Goal: Task Accomplishment & Management: Manage account settings

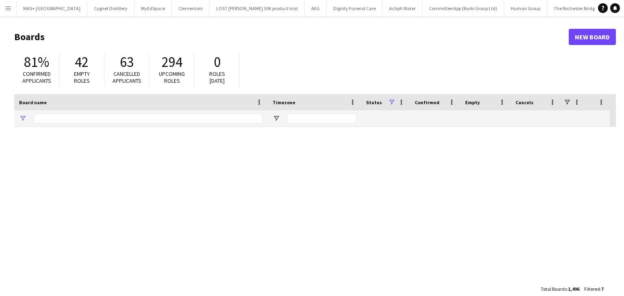
type input "**********"
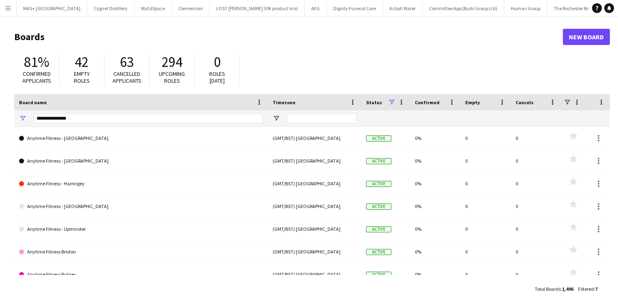
click at [10, 13] on button "Menu" at bounding box center [8, 8] width 16 height 16
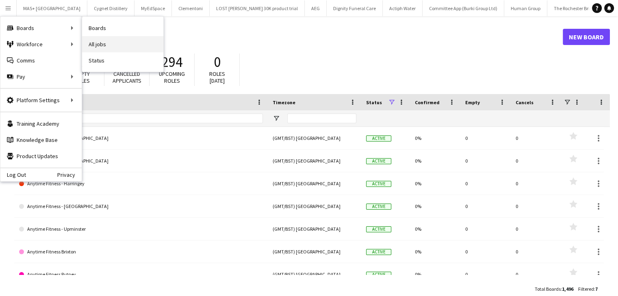
click at [119, 44] on link "All jobs" at bounding box center [122, 44] width 81 height 16
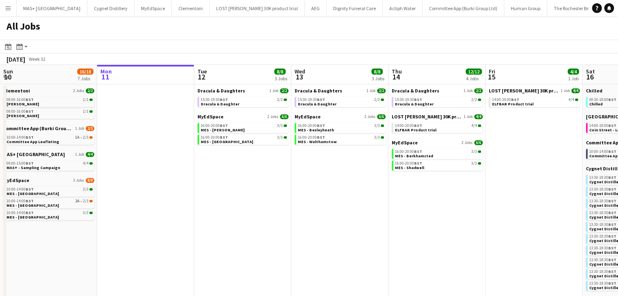
scroll to position [0, 289]
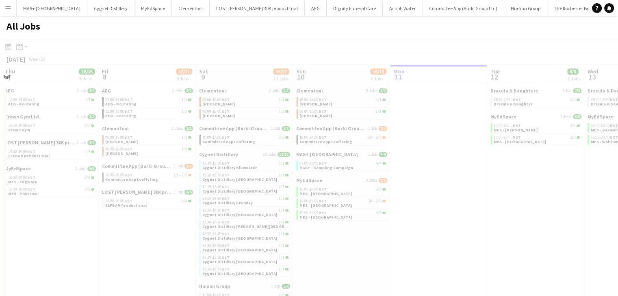
drag, startPoint x: 175, startPoint y: 164, endPoint x: 468, endPoint y: 192, distance: 294.1
click at [476, 192] on app-calendar-viewport "Mon 4 Tue 5 18/18 6 Jobs Wed 6 17/18 5 Jobs Thu 7 16/16 5 Jobs Fri 8 10/11 6 Jo…" at bounding box center [309, 271] width 618 height 413
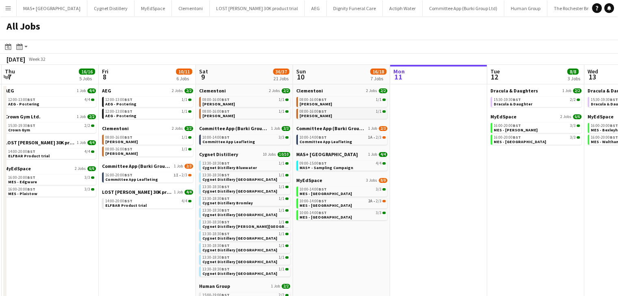
click at [349, 114] on link "08:00-16:00 BST 1/1 Clementoni Sampling" at bounding box center [342, 113] width 86 height 9
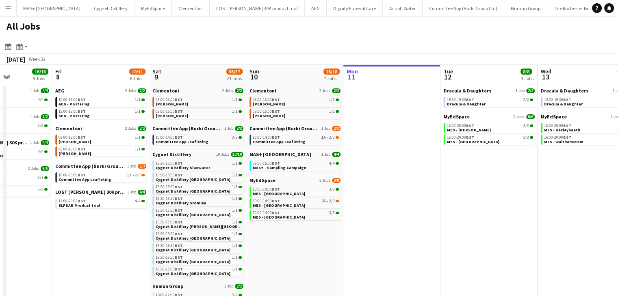
scroll to position [0, 303]
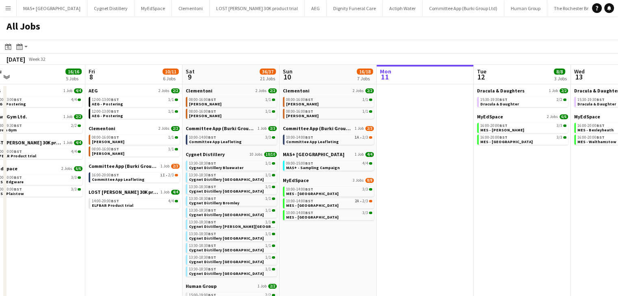
drag, startPoint x: 448, startPoint y: 182, endPoint x: 435, endPoint y: 186, distance: 13.9
click at [435, 186] on app-calendar-viewport "Mon 4 1/1 1 Job Tue 5 18/18 6 Jobs Wed 6 17/18 5 Jobs Thu 7 16/16 5 Jobs Fri 8 …" at bounding box center [309, 277] width 618 height 424
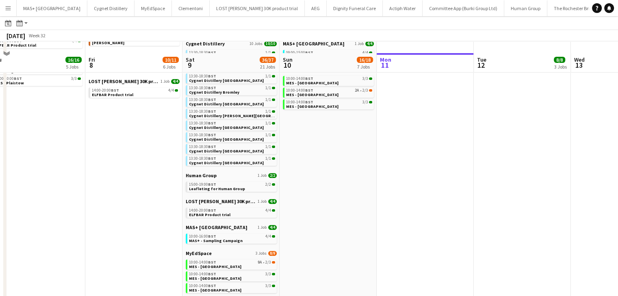
scroll to position [122, 0]
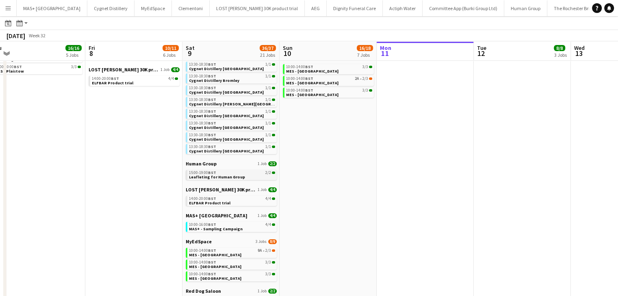
click at [214, 176] on span "Leafleting for Human Group" at bounding box center [217, 177] width 56 height 5
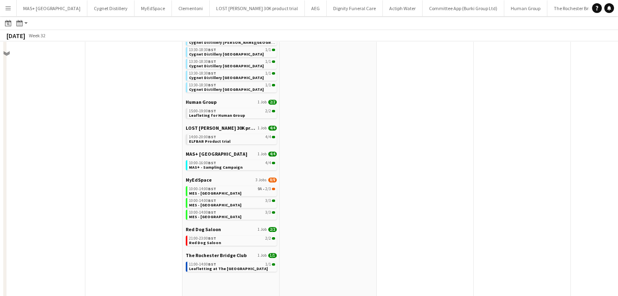
scroll to position [192, 0]
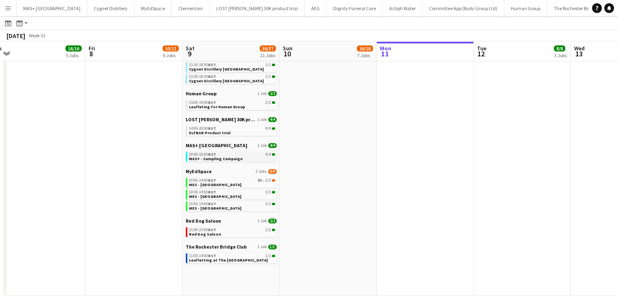
click at [211, 158] on span "MAS+ - Sampling Campaign" at bounding box center [216, 158] width 54 height 5
click at [335, 141] on app-date-cell "Clementoni 2 Jobs 2/2 08:00-16:00 BST 1/1 Clementoni Sampling 08:00-16:00 BST 1…" at bounding box center [327, 94] width 97 height 405
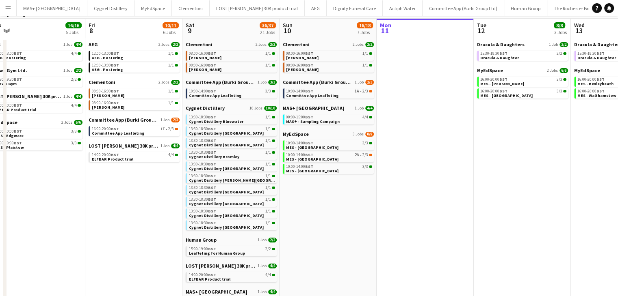
scroll to position [0, 0]
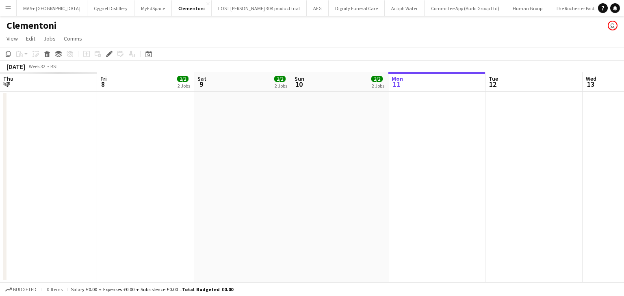
scroll to position [0, 279]
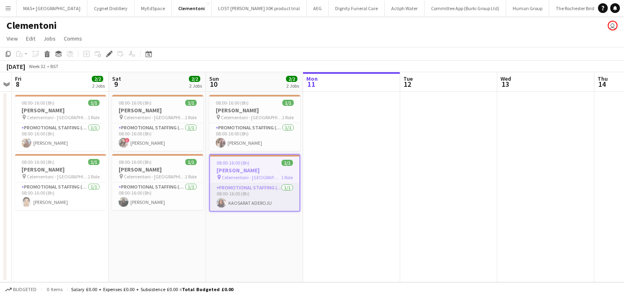
click at [251, 192] on app-card-role "Promotional Staffing (Brand Ambassadors) 1/1 08:00-16:00 (8h) KAOSARAT ADEROJU" at bounding box center [254, 198] width 89 height 28
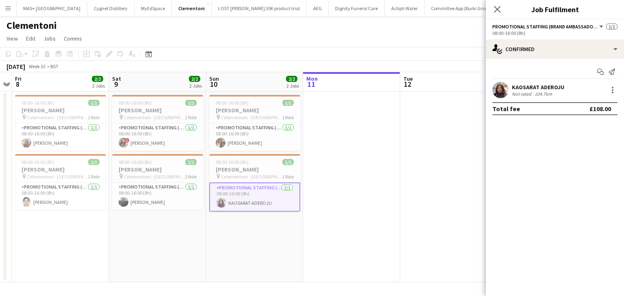
click at [617, 96] on div "KAOSARAT ADEROJU Not rated 104.7km" at bounding box center [555, 90] width 138 height 16
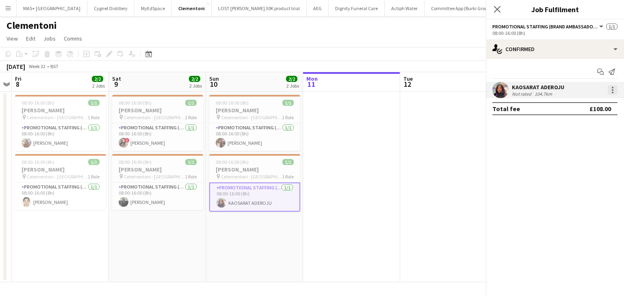
click at [614, 91] on div at bounding box center [612, 90] width 10 height 10
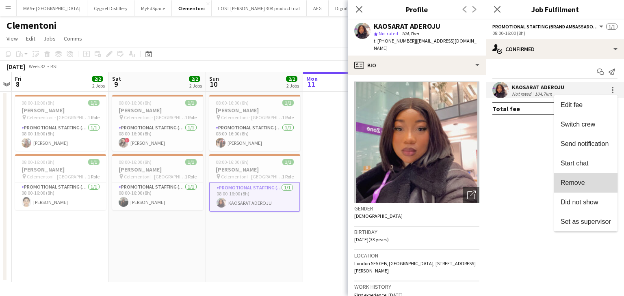
click at [590, 181] on span "Remove" at bounding box center [585, 182] width 50 height 7
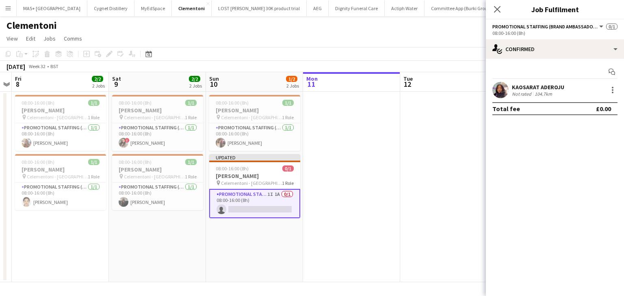
click at [315, 176] on app-date-cell at bounding box center [351, 187] width 97 height 191
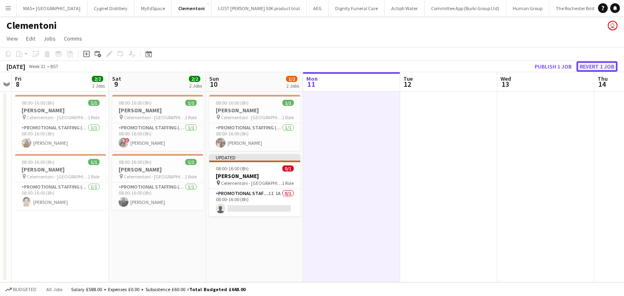
click at [603, 68] on button "Revert 1 job" at bounding box center [596, 66] width 41 height 11
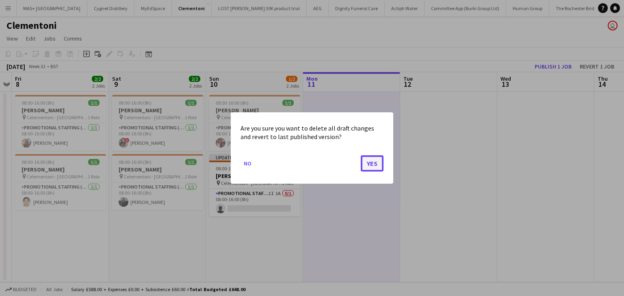
click at [363, 164] on button "Yes" at bounding box center [372, 164] width 23 height 16
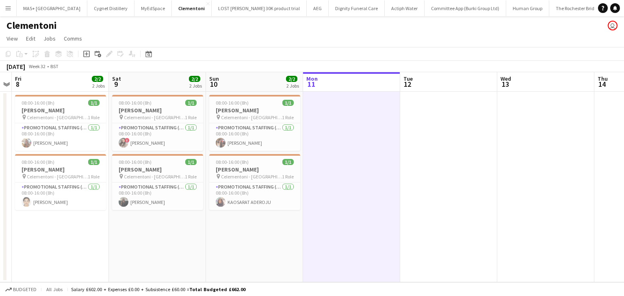
click at [261, 201] on app-card-role "Promotional Staffing (Brand Ambassadors) 1/1 08:00-16:00 (8h) KAOSARAT ADEROJU" at bounding box center [254, 197] width 91 height 28
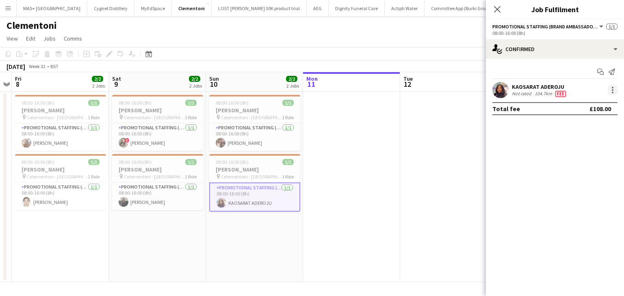
click at [613, 91] on div at bounding box center [612, 90] width 2 height 2
click at [592, 201] on span "Did not show" at bounding box center [579, 202] width 38 height 7
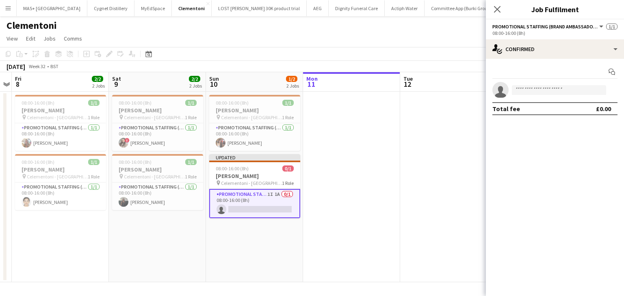
click at [401, 148] on app-date-cell at bounding box center [448, 187] width 97 height 191
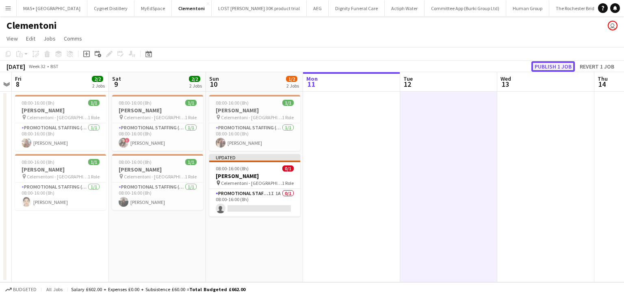
click at [552, 65] on button "Publish 1 job" at bounding box center [552, 66] width 43 height 11
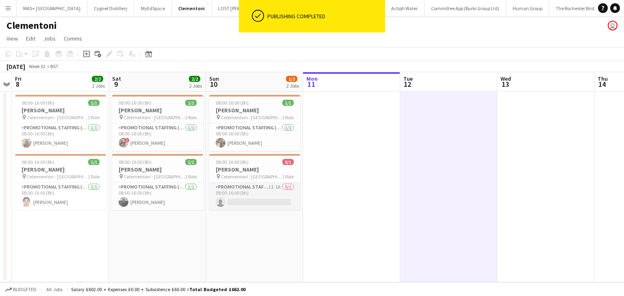
click at [252, 191] on app-card-role "Promotional Staffing (Brand Ambassadors) 1I 1A 0/1 08:00-16:00 (8h) single-neut…" at bounding box center [254, 197] width 91 height 28
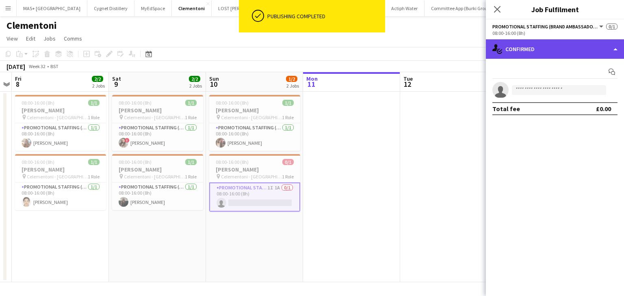
click at [522, 47] on div "single-neutral-actions-check-2 Confirmed" at bounding box center [555, 48] width 138 height 19
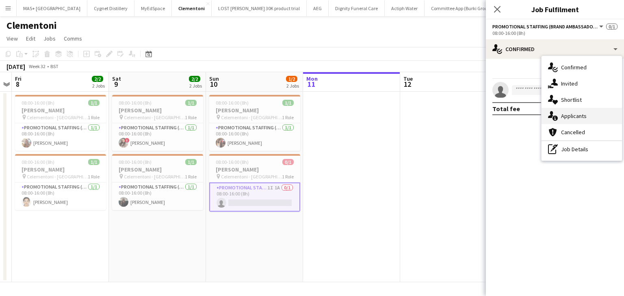
click at [575, 113] on div "single-neutral-actions-information Applicants" at bounding box center [581, 116] width 80 height 16
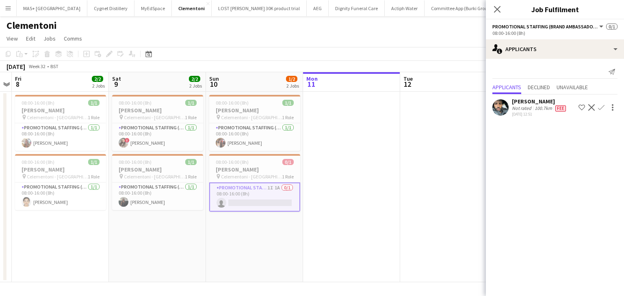
click at [403, 149] on app-date-cell at bounding box center [448, 187] width 97 height 191
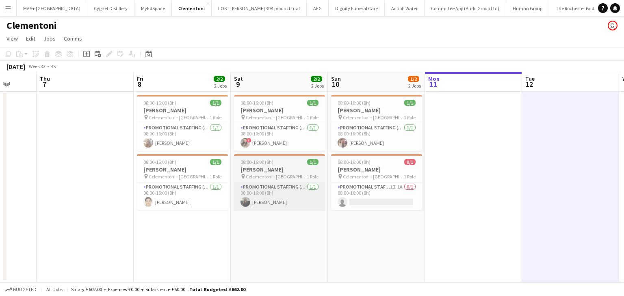
drag, startPoint x: 184, startPoint y: 244, endPoint x: 318, endPoint y: 207, distance: 138.9
click at [307, 239] on app-calendar-viewport "Mon 4 Tue 5 Wed 6 Thu 7 Fri 8 2/2 2 Jobs Sat 9 2/2 2 Jobs Sun 10 1/2 2 Jobs Mon…" at bounding box center [312, 177] width 624 height 210
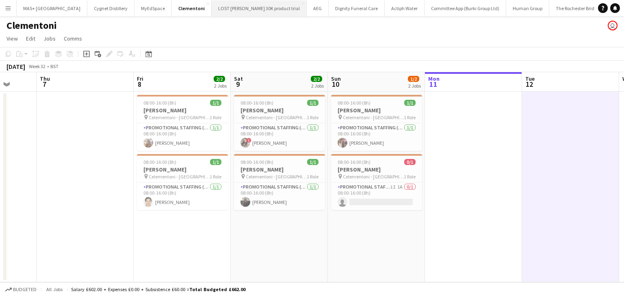
scroll to position [0, 253]
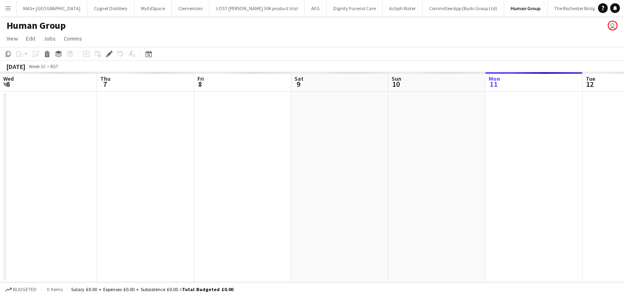
scroll to position [0, 279]
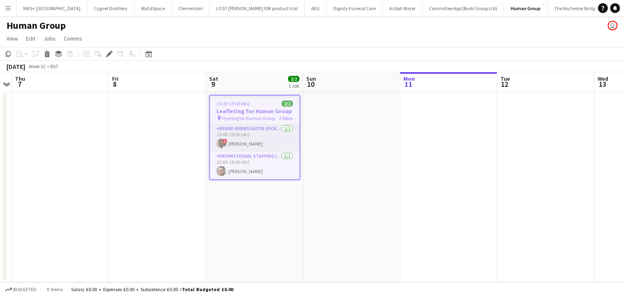
click at [244, 147] on app-card-role "Brand Ambassador (Pick up) 1/1 15:00-19:00 (4h) ! Reuben antwi" at bounding box center [254, 138] width 89 height 28
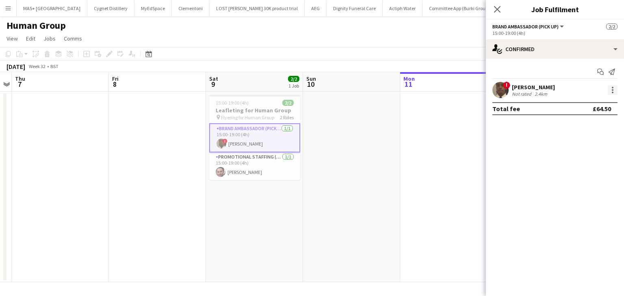
click at [609, 89] on div at bounding box center [612, 90] width 10 height 10
click at [578, 102] on span "Edit fee" at bounding box center [571, 105] width 22 height 7
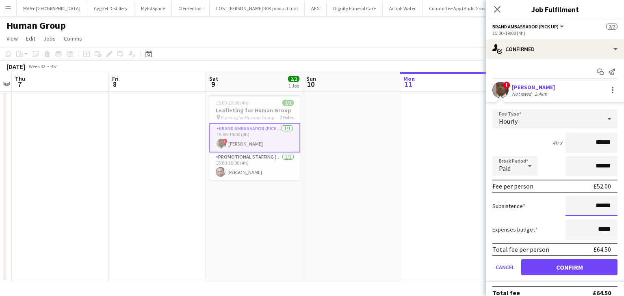
drag, startPoint x: 607, startPoint y: 206, endPoint x: 590, endPoint y: 207, distance: 17.1
click at [590, 207] on input "******" at bounding box center [591, 206] width 52 height 20
click at [238, 164] on app-card-role "Promotional Staffing (Flyering Staff) 1/1 15:00-19:00 (4h) Benami Keret" at bounding box center [254, 167] width 91 height 28
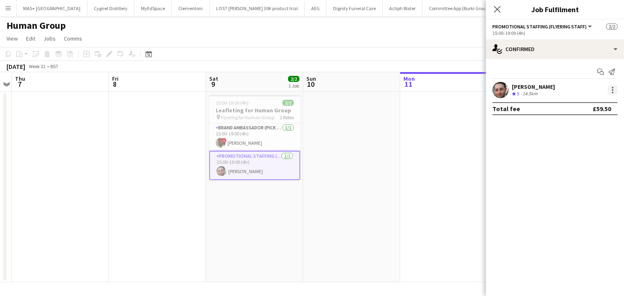
click at [610, 92] on div at bounding box center [612, 90] width 10 height 10
click at [583, 104] on span "Edit fee" at bounding box center [585, 105] width 50 height 7
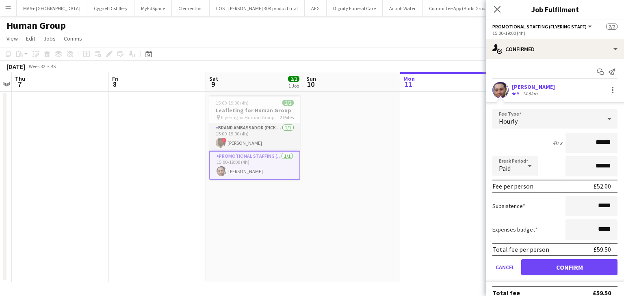
click at [228, 136] on app-card-role "Brand Ambassador (Pick up) 1/1 15:00-19:00 (4h) ! Reuben antwi" at bounding box center [254, 137] width 91 height 28
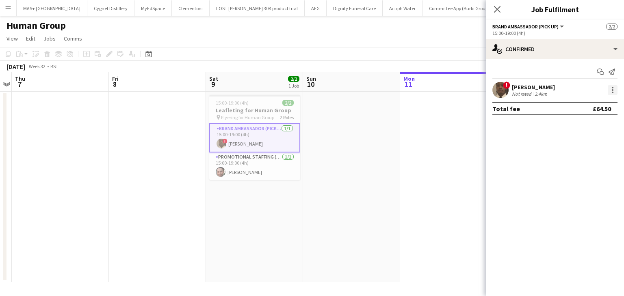
click at [609, 91] on div at bounding box center [612, 90] width 10 height 10
click at [584, 108] on span "Edit fee" at bounding box center [585, 105] width 50 height 7
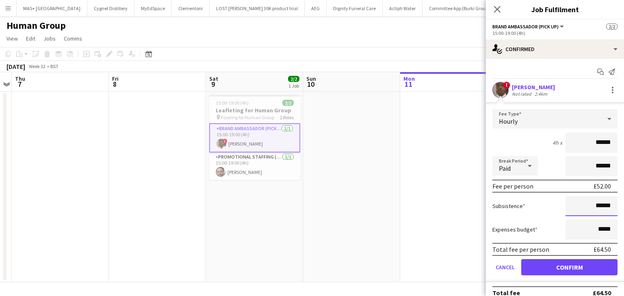
drag, startPoint x: 604, startPoint y: 210, endPoint x: 590, endPoint y: 209, distance: 14.3
click at [590, 209] on input "******" at bounding box center [591, 206] width 52 height 20
type input "*****"
click at [569, 267] on button "Confirm" at bounding box center [569, 267] width 96 height 16
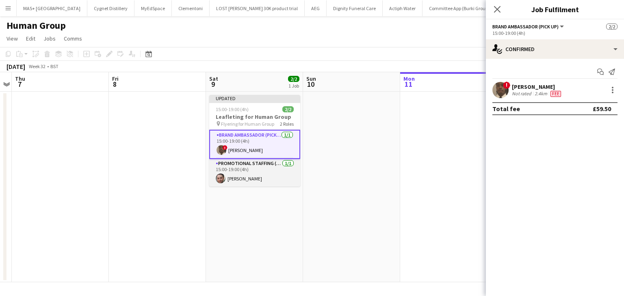
click at [259, 172] on app-card-role "Promotional Staffing (Flyering Staff) 1/1 15:00-19:00 (4h) Benami Keret" at bounding box center [254, 173] width 91 height 28
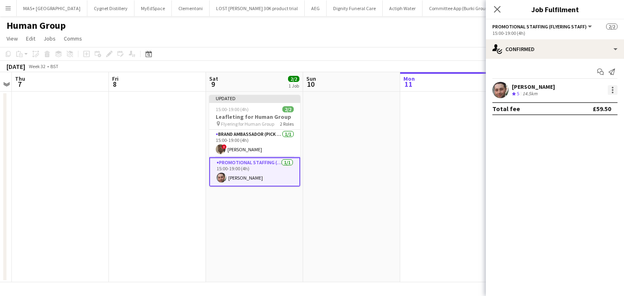
click at [611, 89] on div at bounding box center [612, 90] width 10 height 10
click at [581, 106] on span "Edit fee" at bounding box center [571, 105] width 22 height 7
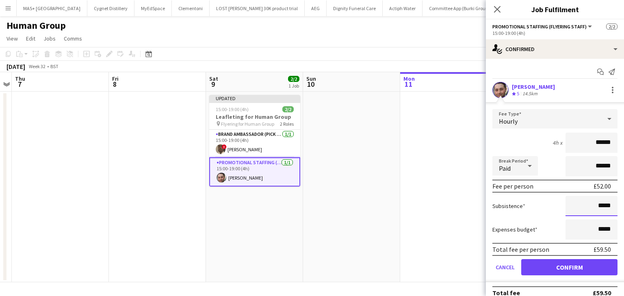
drag, startPoint x: 601, startPoint y: 210, endPoint x: 593, endPoint y: 209, distance: 7.8
click at [593, 209] on input "*****" at bounding box center [591, 206] width 52 height 20
type input "**"
type input "******"
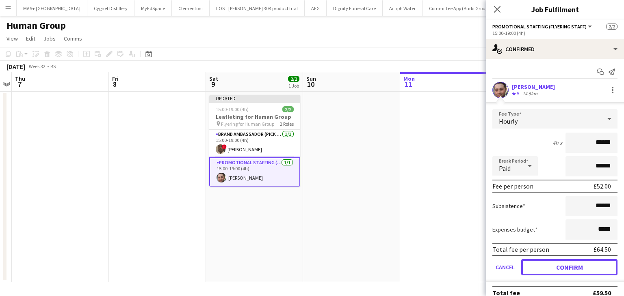
drag, startPoint x: 562, startPoint y: 262, endPoint x: 557, endPoint y: 264, distance: 5.5
click at [562, 263] on button "Confirm" at bounding box center [569, 267] width 96 height 16
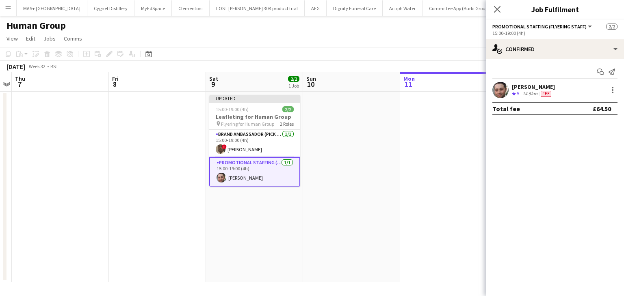
click at [366, 246] on app-date-cell at bounding box center [351, 187] width 97 height 191
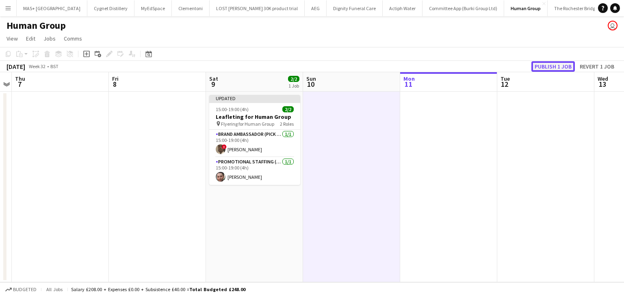
click at [549, 67] on button "Publish 1 job" at bounding box center [552, 66] width 43 height 11
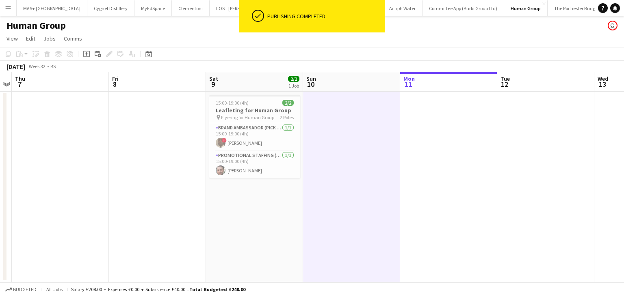
drag, startPoint x: 0, startPoint y: 9, endPoint x: 5, endPoint y: 11, distance: 5.4
click at [0, 9] on button "Menu" at bounding box center [8, 8] width 16 height 16
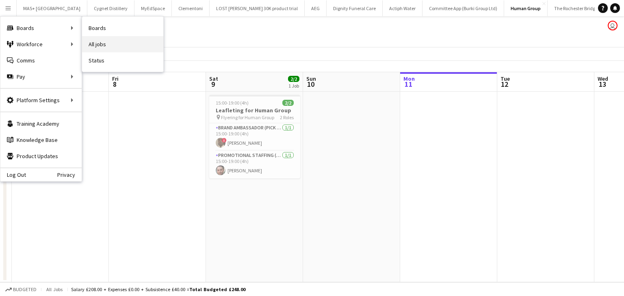
click at [112, 43] on link "All jobs" at bounding box center [122, 44] width 81 height 16
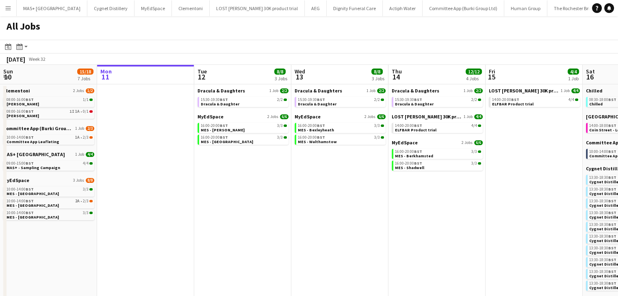
scroll to position [0, 195]
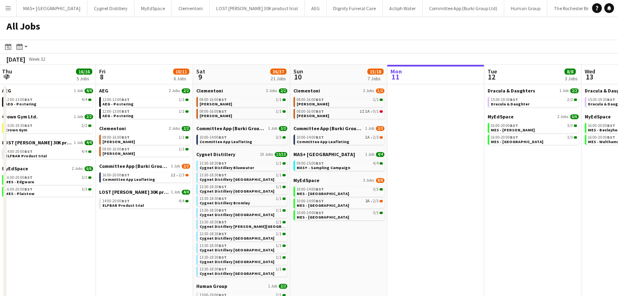
drag, startPoint x: 263, startPoint y: 179, endPoint x: 447, endPoint y: 178, distance: 184.3
click at [447, 178] on app-calendar-viewport "Tue 5 18/18 6 Jobs Wed 6 17/18 5 Jobs Thu 7 16/16 5 Jobs Fri 8 10/11 6 Jobs Sat…" at bounding box center [309, 271] width 618 height 413
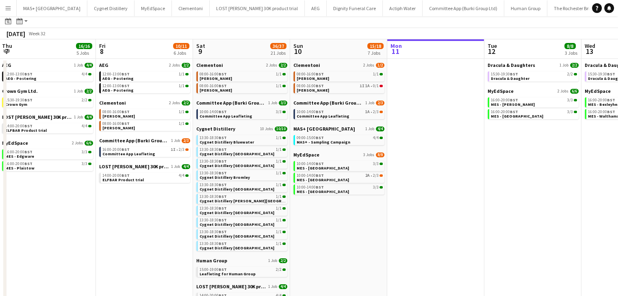
scroll to position [18, 0]
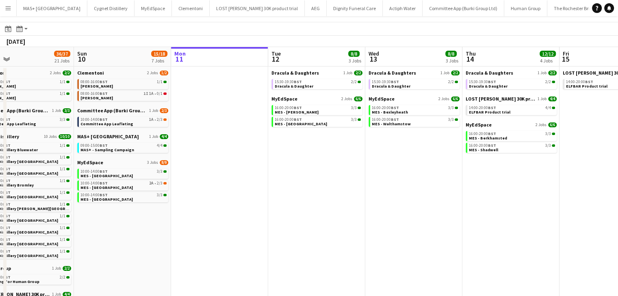
drag, startPoint x: 482, startPoint y: 219, endPoint x: 245, endPoint y: 212, distance: 237.2
click at [34, 200] on app-calendar-viewport "Tue 5 18/18 6 Jobs Wed 6 17/18 5 Jobs Thu 7 16/16 5 Jobs Fri 8 10/11 6 Jobs Sat…" at bounding box center [309, 253] width 618 height 413
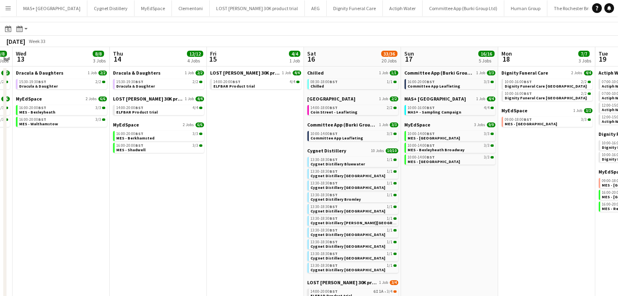
scroll to position [0, 206]
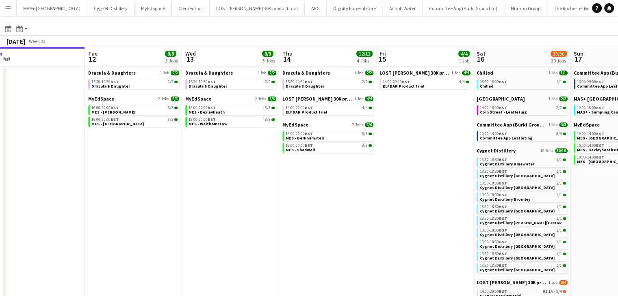
drag, startPoint x: 350, startPoint y: 214, endPoint x: 219, endPoint y: 213, distance: 131.5
click at [219, 213] on app-calendar-viewport "Sat 9 36/37 21 Jobs Sun 10 15/18 7 Jobs Mon 11 Tue 12 8/8 3 Jobs Wed 13 8/8 3 J…" at bounding box center [309, 253] width 618 height 413
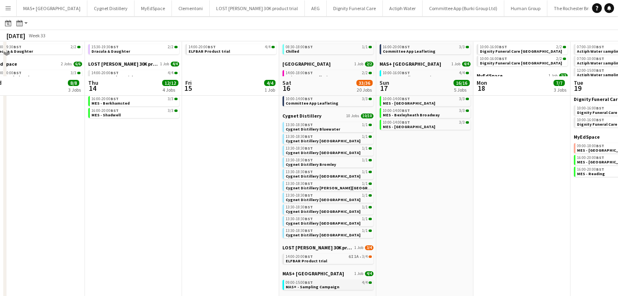
scroll to position [99, 0]
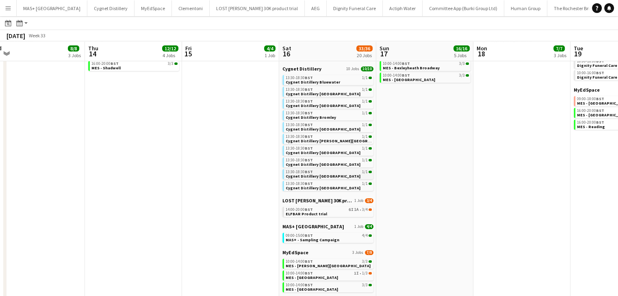
click at [325, 173] on div "13:30-18:30 BST 1/1" at bounding box center [328, 172] width 86 height 4
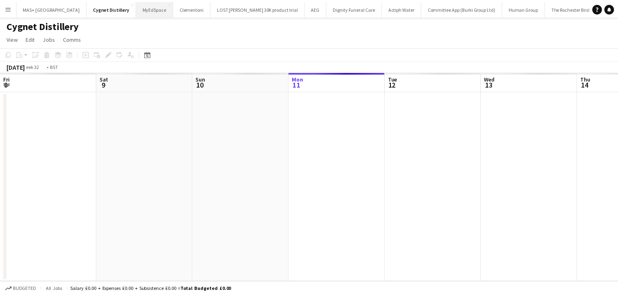
scroll to position [0, 279]
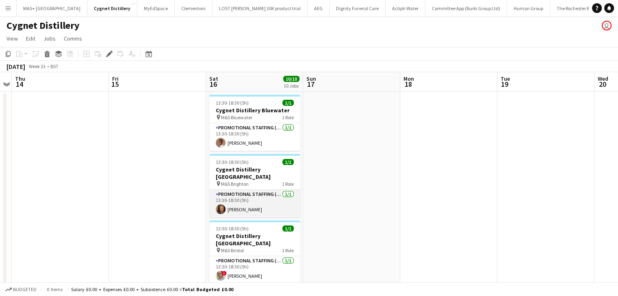
click at [244, 199] on app-card-role "Promotional Staffing (Brand Ambassadors) [DATE] 13:30-18:30 (5h) [PERSON_NAME]" at bounding box center [254, 204] width 91 height 28
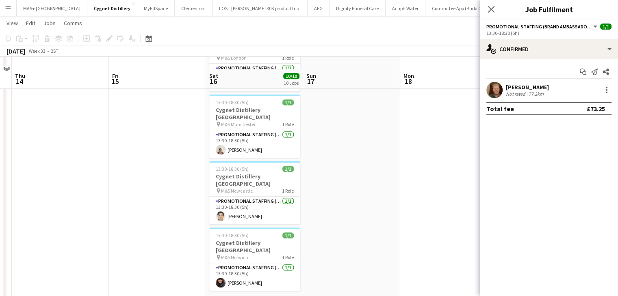
scroll to position [487, 0]
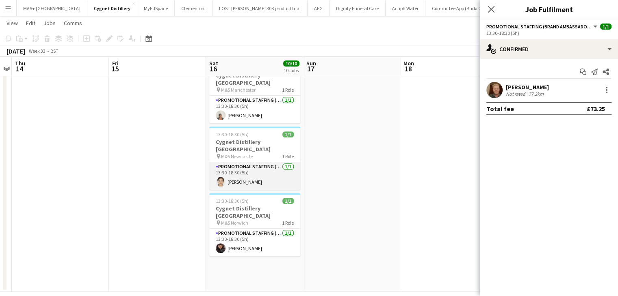
click at [235, 162] on app-card-role "Promotional Staffing (Brand Ambassadors) [DATE] 13:30-18:30 (5h) [PERSON_NAME]" at bounding box center [254, 176] width 91 height 28
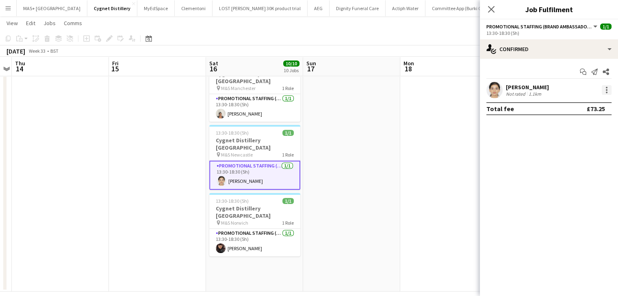
click at [605, 90] on div at bounding box center [606, 90] width 10 height 10
click at [580, 96] on button "Edit fee" at bounding box center [579, 104] width 63 height 19
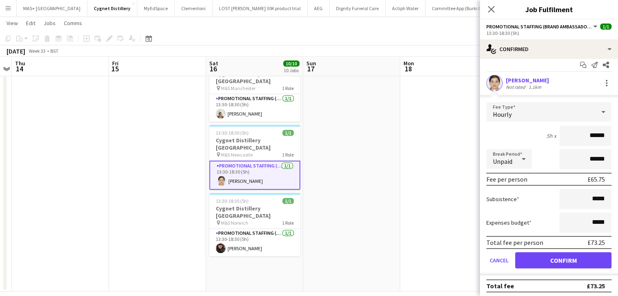
scroll to position [9, 0]
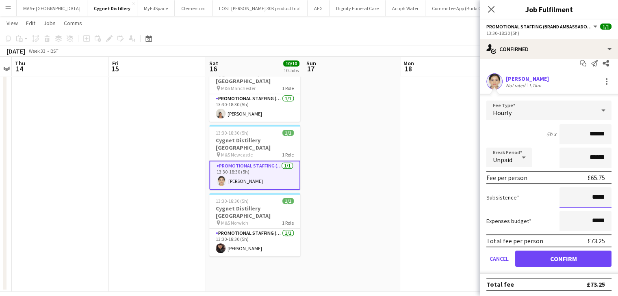
drag, startPoint x: 599, startPoint y: 197, endPoint x: 587, endPoint y: 197, distance: 12.6
click at [586, 197] on input "*****" at bounding box center [585, 198] width 52 height 20
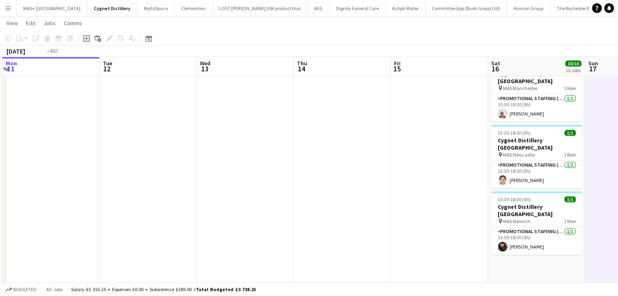
drag, startPoint x: 128, startPoint y: 149, endPoint x: 455, endPoint y: 151, distance: 326.4
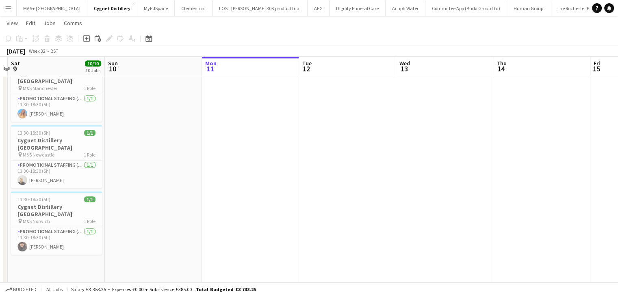
drag, startPoint x: 237, startPoint y: 114, endPoint x: 390, endPoint y: 114, distance: 153.1
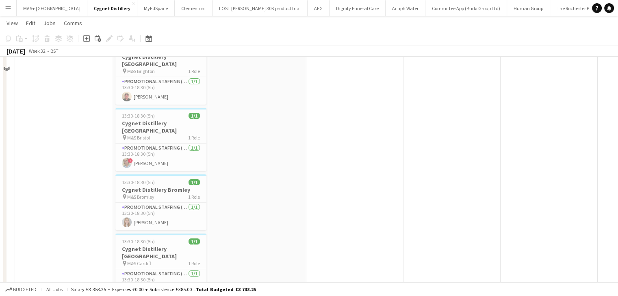
scroll to position [41, 0]
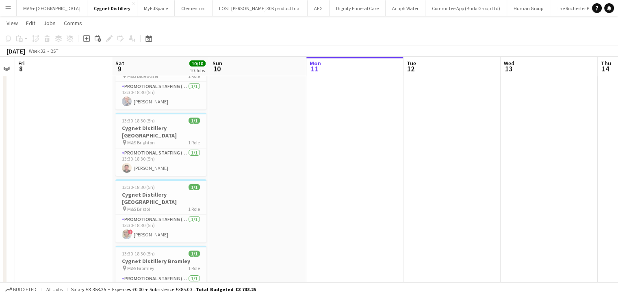
click at [0, 6] on button "Menu" at bounding box center [8, 8] width 16 height 16
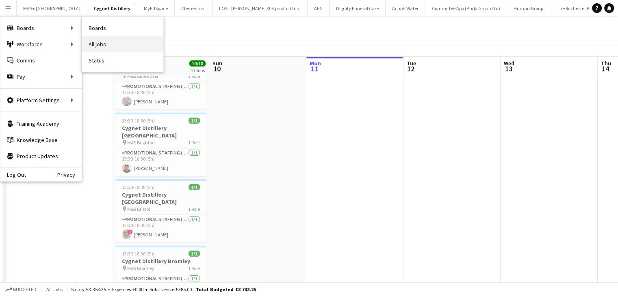
click at [105, 42] on link "All jobs" at bounding box center [122, 44] width 81 height 16
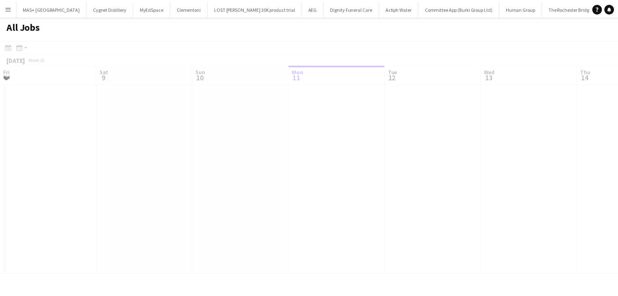
scroll to position [0, 194]
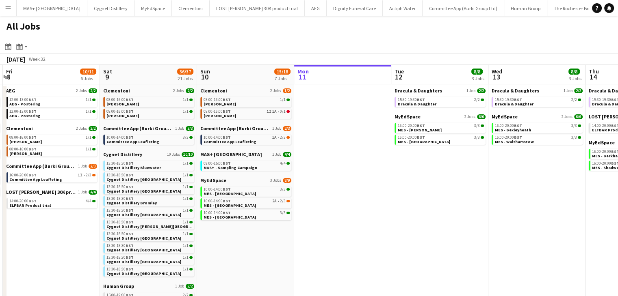
drag, startPoint x: 315, startPoint y: 154, endPoint x: 341, endPoint y: 156, distance: 25.7
click at [341, 156] on app-calendar-viewport "Wed 6 17/18 5 Jobs Thu 7 16/16 5 Jobs Fri 8 10/11 6 Jobs Sat 9 36/37 21 Jobs Su…" at bounding box center [309, 271] width 618 height 413
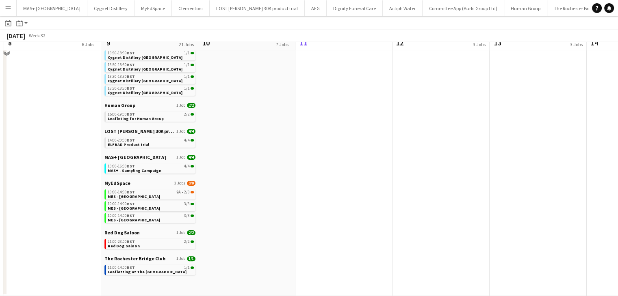
scroll to position [0, 0]
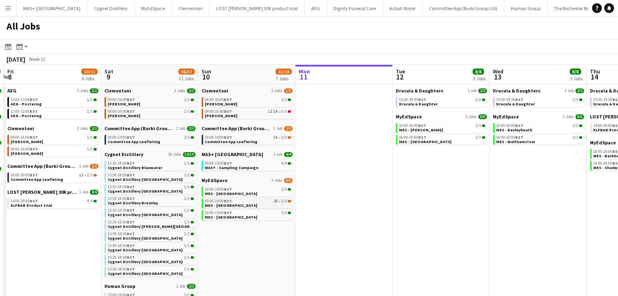
click at [229, 205] on span "MES - [GEOGRAPHIC_DATA]" at bounding box center [231, 205] width 52 height 5
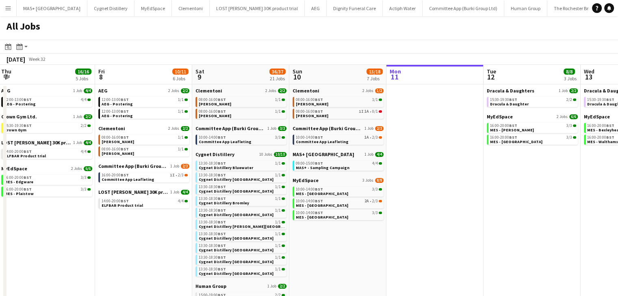
drag, startPoint x: 356, startPoint y: 208, endPoint x: 447, endPoint y: 207, distance: 91.4
click at [447, 207] on app-calendar-viewport "Tue 5 18/18 6 Jobs Wed 6 17/18 5 Jobs Thu 7 16/16 5 Jobs Fri 8 10/11 6 Jobs Sat…" at bounding box center [309, 271] width 618 height 413
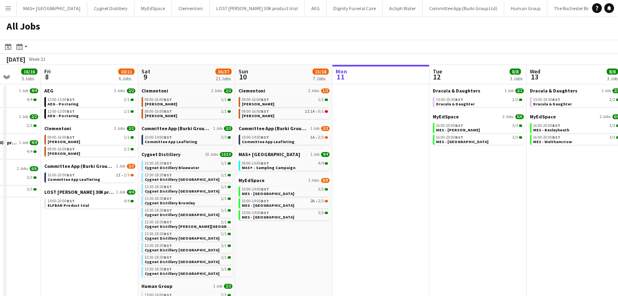
scroll to position [0, 254]
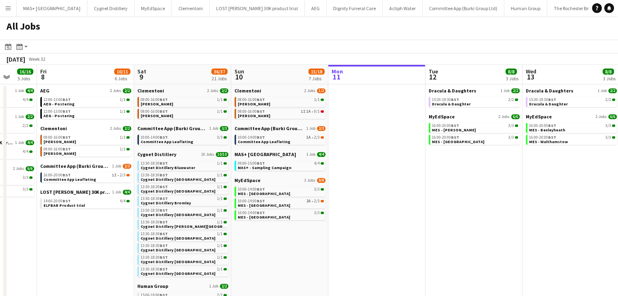
drag, startPoint x: 510, startPoint y: 192, endPoint x: 452, endPoint y: 192, distance: 58.1
click at [452, 192] on app-calendar-viewport "Tue 5 18/18 6 Jobs Wed 6 17/18 5 Jobs Thu 7 16/16 5 Jobs Fri 8 10/11 6 Jobs Sat…" at bounding box center [309, 271] width 618 height 413
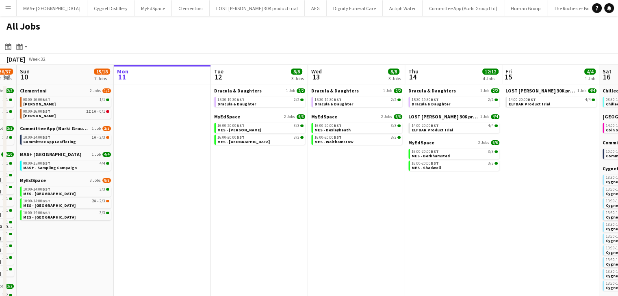
drag, startPoint x: 513, startPoint y: 197, endPoint x: 298, endPoint y: 190, distance: 214.5
click at [298, 190] on app-calendar-viewport "Thu 7 16/16 5 Jobs Fri 8 10/11 6 Jobs Sat 9 36/37 21 Jobs Sun 10 15/18 7 Jobs M…" at bounding box center [309, 271] width 618 height 413
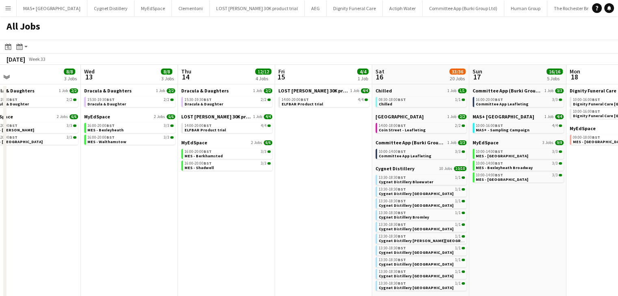
drag, startPoint x: 471, startPoint y: 211, endPoint x: 244, endPoint y: 198, distance: 227.4
click at [244, 198] on app-calendar-viewport "Sat 9 36/37 21 Jobs Sun 10 15/18 7 Jobs Mon 11 Tue 12 8/8 3 Jobs Wed 13 8/8 3 J…" at bounding box center [309, 271] width 618 height 413
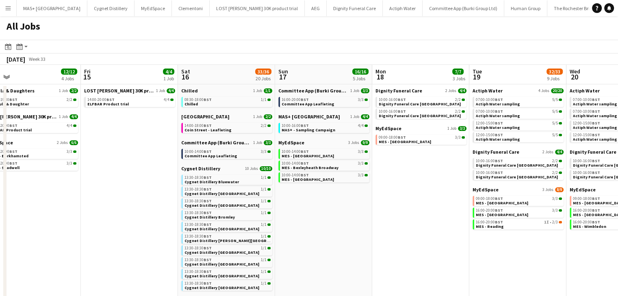
scroll to position [0, 220]
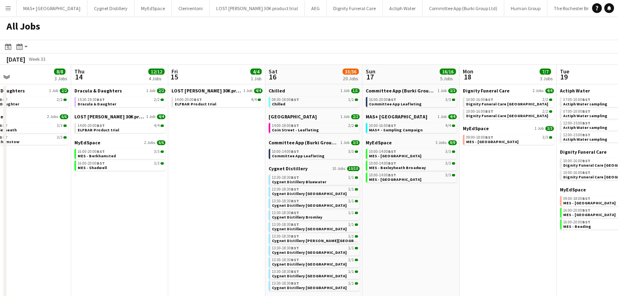
drag, startPoint x: 327, startPoint y: 199, endPoint x: 220, endPoint y: 195, distance: 106.9
click at [220, 195] on app-calendar-viewport "Mon 11 Tue 12 8/8 3 Jobs Wed 13 8/8 3 Jobs Thu 14 12/12 4 Jobs Fri 15 4/4 1 Job…" at bounding box center [309, 271] width 618 height 413
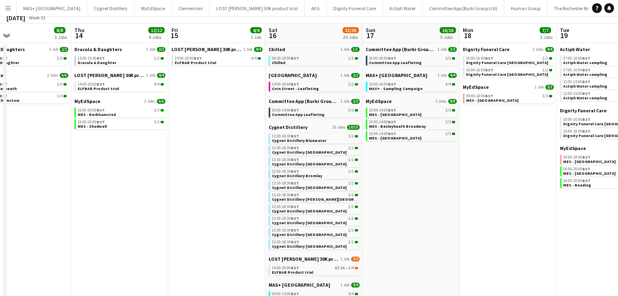
scroll to position [0, 0]
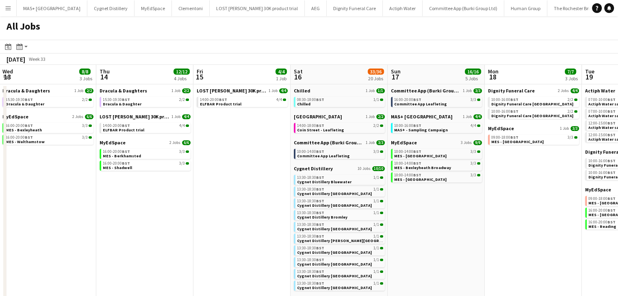
click at [270, 212] on app-all-jobs "All Jobs Date picker AUG 2025 AUG 2025 Monday M Tuesday T Wednesday W Thursday …" at bounding box center [309, 246] width 618 height 461
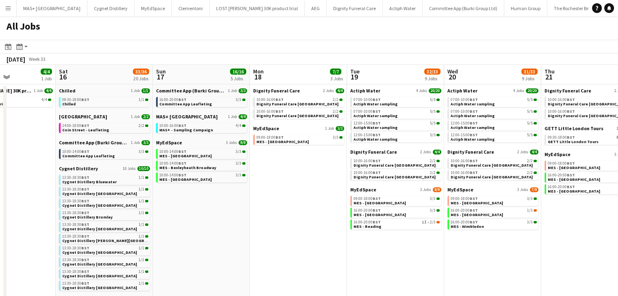
scroll to position [0, 179]
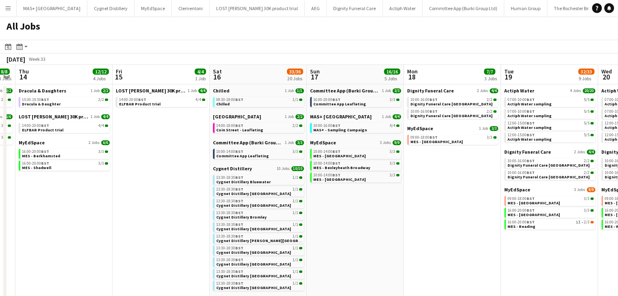
drag, startPoint x: 382, startPoint y: 224, endPoint x: 495, endPoint y: 226, distance: 113.3
click at [495, 226] on app-calendar-viewport "Tue 12 8/8 3 Jobs Wed 13 8/8 3 Jobs Thu 14 12/12 4 Jobs Fri 15 4/4 1 Job Sat 16…" at bounding box center [309, 271] width 618 height 413
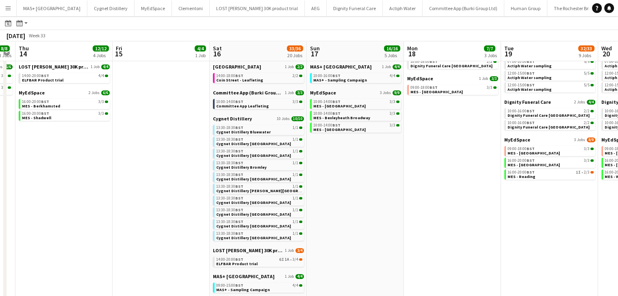
scroll to position [162, 0]
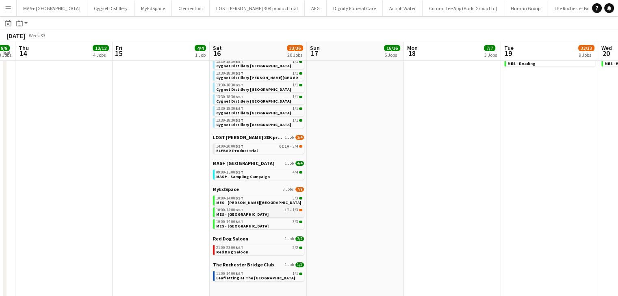
click at [235, 213] on span "MES - [GEOGRAPHIC_DATA]" at bounding box center [242, 214] width 52 height 5
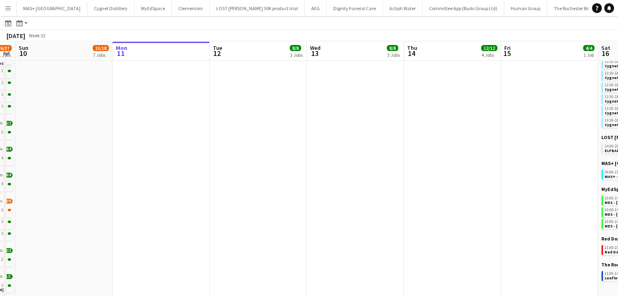
drag, startPoint x: 251, startPoint y: 208, endPoint x: 276, endPoint y: 194, distance: 29.3
click at [583, 206] on app-calendar-viewport "Fri 8 10/11 6 Jobs Sat 9 36/37 21 Jobs Sun 10 15/18 7 Jobs Mon 11 Tue 12 8/8 3 …" at bounding box center [309, 95] width 618 height 437
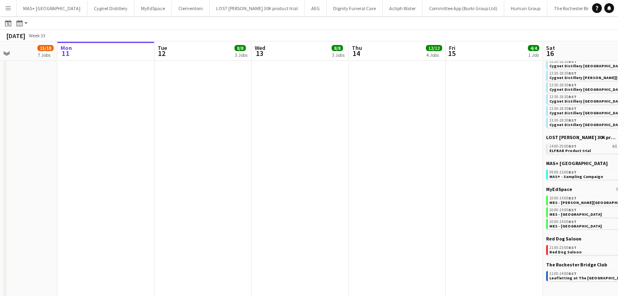
scroll to position [0, 175]
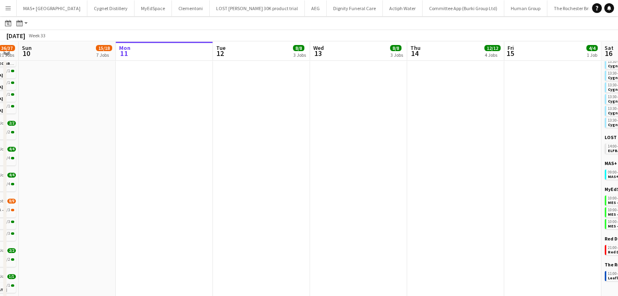
drag, startPoint x: 291, startPoint y: 193, endPoint x: 502, endPoint y: 222, distance: 213.1
click at [527, 222] on app-calendar-viewport "Fri 8 10/11 6 Jobs Sat 9 36/37 21 Jobs Sun 10 15/18 7 Jobs Mon 11 Tue 12 8/8 3 …" at bounding box center [309, 95] width 618 height 437
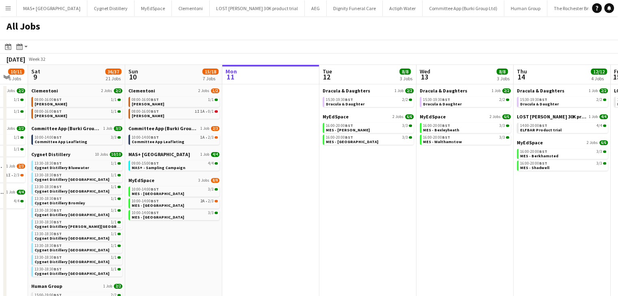
scroll to position [0, 264]
drag, startPoint x: 512, startPoint y: 206, endPoint x: 424, endPoint y: 212, distance: 88.3
click at [424, 212] on app-calendar-viewport "Wed 6 17/18 5 Jobs Thu 7 16/16 5 Jobs Fri 8 10/11 6 Jobs Sat 9 36/37 21 Jobs Su…" at bounding box center [309, 271] width 618 height 413
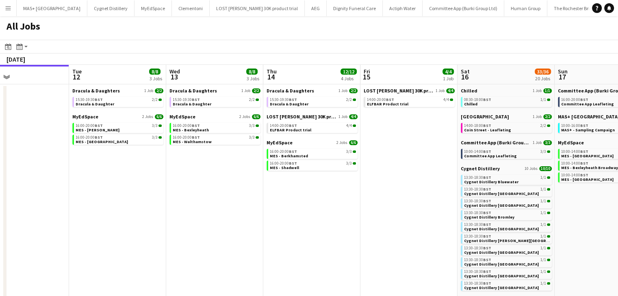
drag, startPoint x: 451, startPoint y: 186, endPoint x: 257, endPoint y: 188, distance: 194.5
click at [192, 179] on app-calendar-viewport "Fri 8 10/11 6 Jobs Sat 9 36/37 21 Jobs Sun 10 15/18 7 Jobs Mon 11 Tue 12 8/8 3 …" at bounding box center [309, 271] width 618 height 413
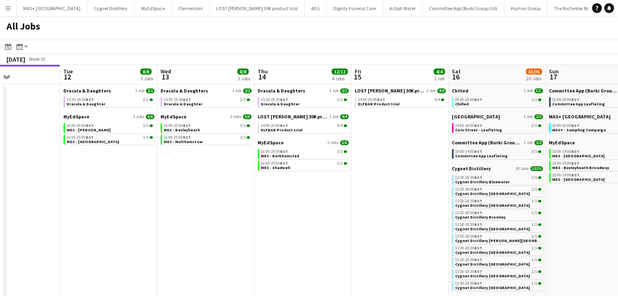
scroll to position [0, 307]
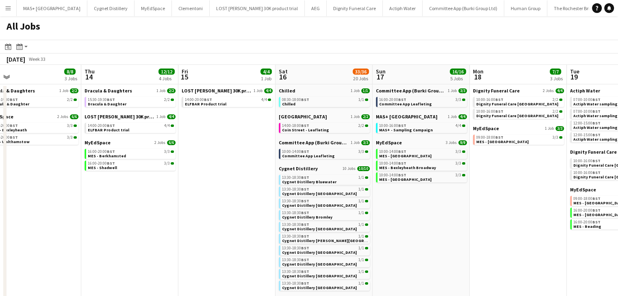
drag, startPoint x: 368, startPoint y: 199, endPoint x: 195, endPoint y: 199, distance: 173.0
click at [195, 199] on app-calendar-viewport "Sun 10 15/18 7 Jobs Mon 11 Tue 12 8/8 3 Jobs Wed 13 8/8 3 Jobs Thu 14 12/12 4 J…" at bounding box center [309, 271] width 618 height 413
click at [292, 103] on span "Chilled" at bounding box center [288, 104] width 13 height 5
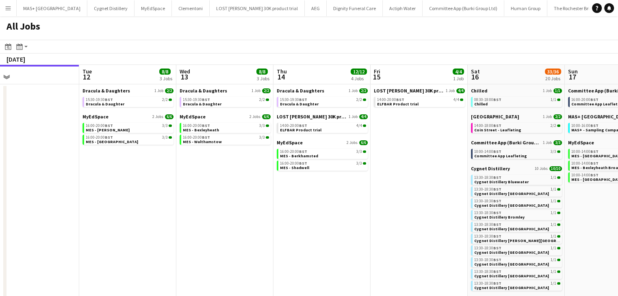
drag, startPoint x: 314, startPoint y: 164, endPoint x: 512, endPoint y: 160, distance: 197.8
click at [512, 160] on app-calendar-viewport "Sun 10 15/18 7 Jobs Mon 11 Tue 12 8/8 3 Jobs Wed 13 8/8 3 Jobs Thu 14 12/12 4 J…" at bounding box center [309, 271] width 618 height 413
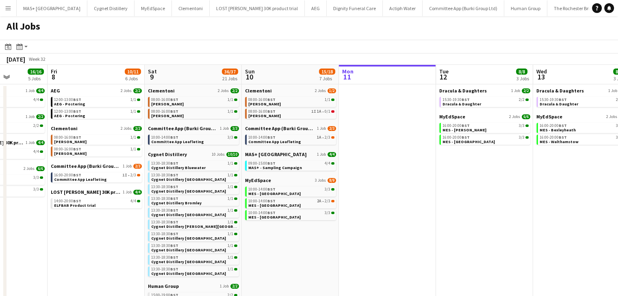
drag, startPoint x: 278, startPoint y: 183, endPoint x: 536, endPoint y: 158, distance: 259.4
click at [536, 158] on app-calendar-viewport "Tue 5 18/18 6 Jobs Wed 6 17/18 5 Jobs Thu 7 16/16 5 Jobs Fri 8 10/11 6 Jobs Sat…" at bounding box center [309, 271] width 618 height 413
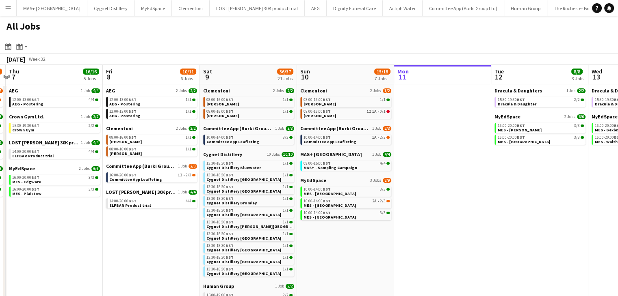
drag, startPoint x: 369, startPoint y: 179, endPoint x: 424, endPoint y: 179, distance: 55.2
click at [424, 179] on app-calendar-viewport "Tue 5 18/18 6 Jobs Wed 6 17/18 5 Jobs Thu 7 16/16 5 Jobs Fri 8 10/11 6 Jobs Sat…" at bounding box center [309, 271] width 618 height 413
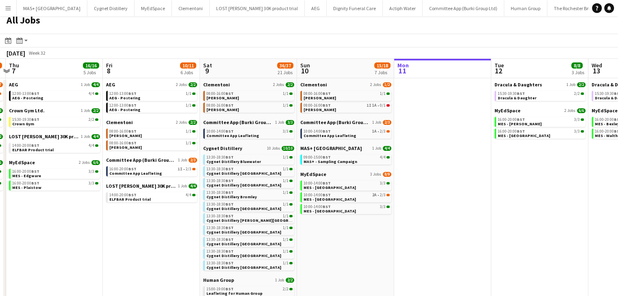
scroll to position [0, 0]
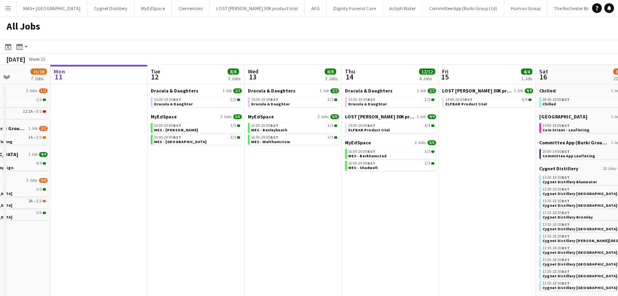
drag, startPoint x: 513, startPoint y: 223, endPoint x: 313, endPoint y: 226, distance: 200.2
click at [179, 232] on app-calendar-viewport "Thu 7 16/16 5 Jobs Fri 8 10/11 6 Jobs Sat 9 36/37 21 Jobs Sun 10 15/18 7 Jobs M…" at bounding box center [309, 271] width 618 height 413
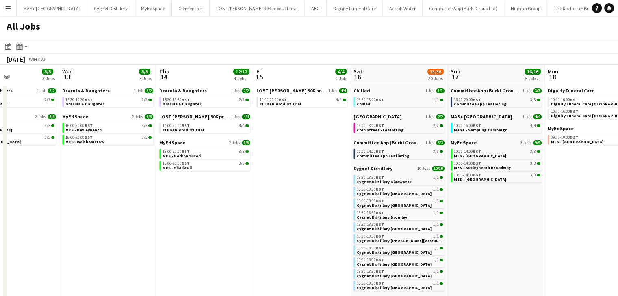
drag, startPoint x: 231, startPoint y: 229, endPoint x: 396, endPoint y: 233, distance: 164.9
click at [231, 229] on app-calendar-viewport "Sat 9 36/37 21 Jobs Sun 10 15/18 7 Jobs Mon 11 Tue 12 8/8 3 Jobs Wed 13 8/8 3 J…" at bounding box center [309, 271] width 618 height 413
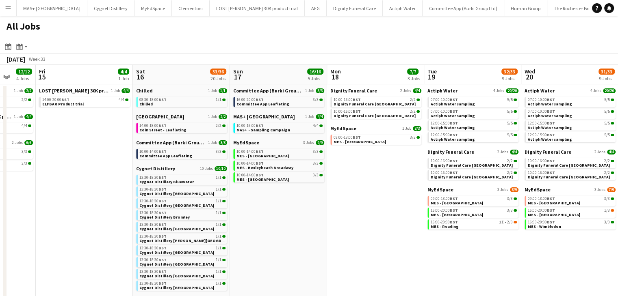
scroll to position [0, 357]
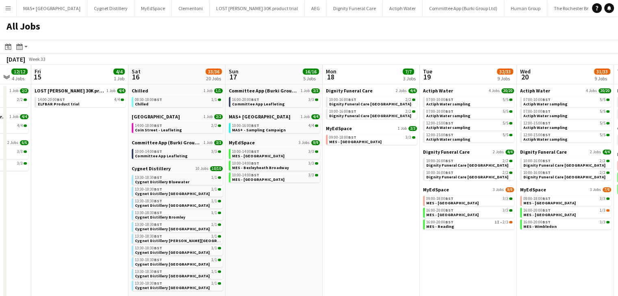
drag, startPoint x: 367, startPoint y: 232, endPoint x: 123, endPoint y: 232, distance: 244.0
click at [123, 232] on app-calendar-viewport "Mon 11 Tue 12 8/8 3 Jobs Wed 13 8/8 3 Jobs Thu 14 12/12 4 Jobs Fri 15 4/4 1 Job…" at bounding box center [309, 271] width 618 height 413
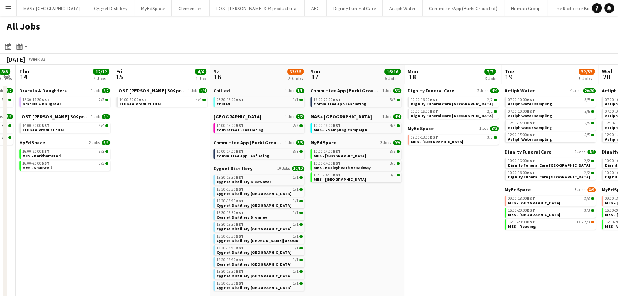
drag, startPoint x: 362, startPoint y: 230, endPoint x: 443, endPoint y: 227, distance: 81.7
click at [443, 227] on app-calendar-viewport "Mon 11 Tue 12 8/8 3 Jobs Wed 13 8/8 3 Jobs Thu 14 12/12 4 Jobs Fri 15 4/4 1 Job…" at bounding box center [309, 271] width 618 height 413
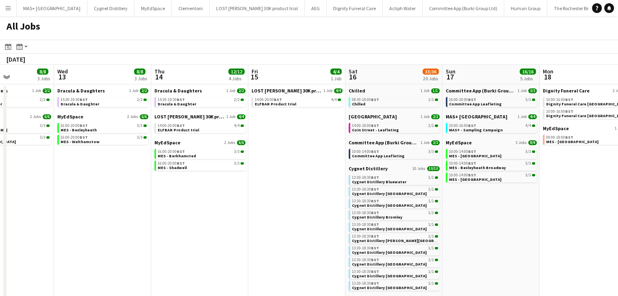
drag, startPoint x: 158, startPoint y: 205, endPoint x: 461, endPoint y: 210, distance: 303.3
click at [461, 210] on app-calendar-viewport "Mon 11 Tue 12 8/8 3 Jobs Wed 13 8/8 3 Jobs Thu 14 12/12 4 Jobs Fri 15 4/4 1 Job…" at bounding box center [309, 271] width 618 height 413
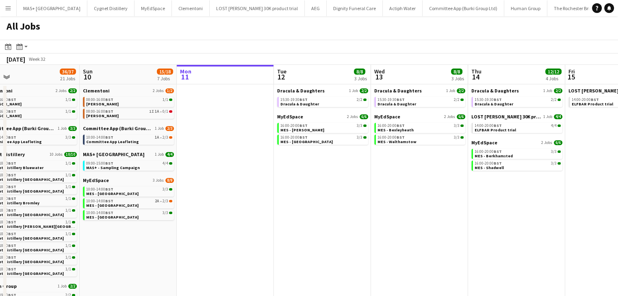
drag, startPoint x: 361, startPoint y: 225, endPoint x: 413, endPoint y: 225, distance: 51.6
click at [413, 225] on app-calendar-viewport "Thu 7 16/16 5 Jobs Fri 8 10/11 6 Jobs Sat 9 36/37 21 Jobs Sun 10 15/18 7 Jobs M…" at bounding box center [309, 271] width 618 height 413
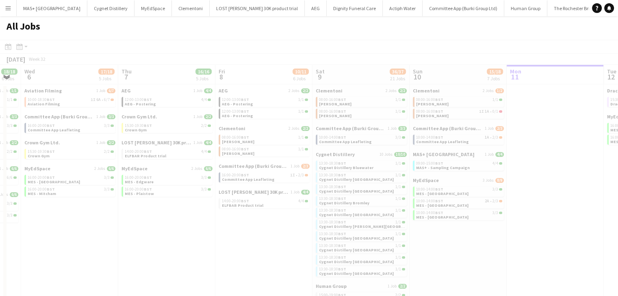
scroll to position [0, 254]
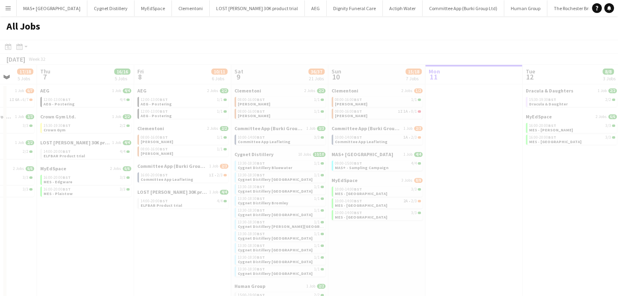
drag, startPoint x: 365, startPoint y: 225, endPoint x: 389, endPoint y: 225, distance: 23.1
click at [389, 225] on app-all-jobs "All Jobs Date picker AUG 2025 AUG 2025 Monday M Tuesday T Wednesday W Thursday …" at bounding box center [309, 246] width 618 height 461
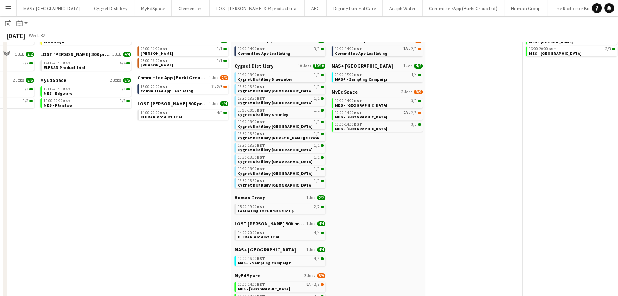
scroll to position [30, 0]
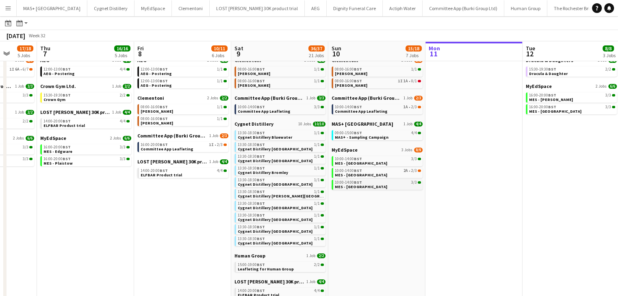
click at [383, 190] on app-brief-job-card "10:00-14:00 BST 3/3 MES - Plaistow High Street" at bounding box center [376, 185] width 91 height 10
click at [380, 186] on span "MES - Plaistow High Street" at bounding box center [361, 186] width 52 height 5
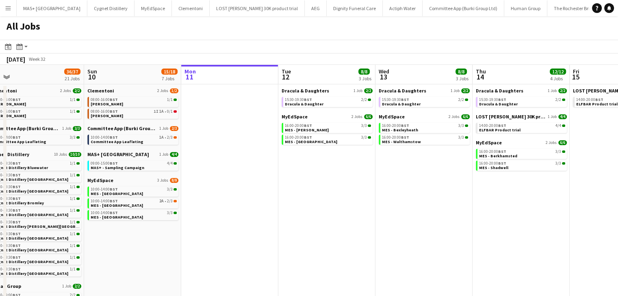
scroll to position [0, 230]
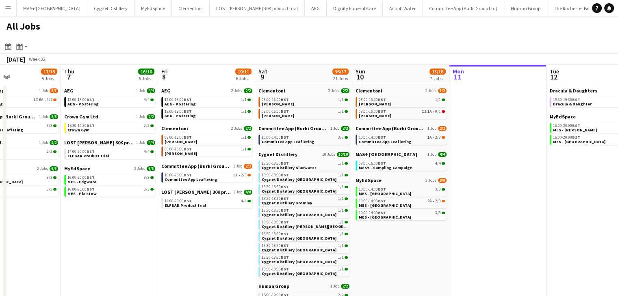
drag, startPoint x: 453, startPoint y: 204, endPoint x: 661, endPoint y: 210, distance: 208.0
click at [618, 210] on html "Menu Boards Boards Boards All jobs Status Workforce Workforce My Workforce Recr…" at bounding box center [309, 244] width 618 height 489
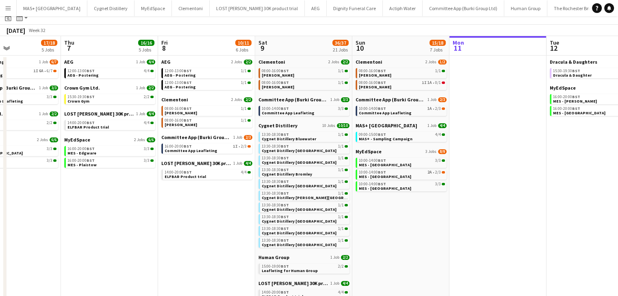
scroll to position [0, 0]
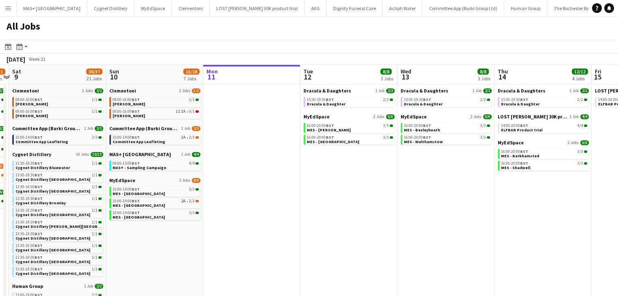
drag, startPoint x: 456, startPoint y: 132, endPoint x: 211, endPoint y: 130, distance: 245.6
click at [210, 130] on app-calendar-viewport "Wed 6 17/18 5 Jobs Thu 7 16/16 5 Jobs Fri 8 10/11 6 Jobs Sat 9 36/37 21 Jobs Su…" at bounding box center [309, 277] width 618 height 424
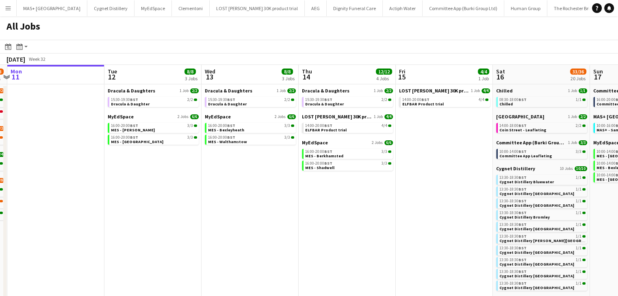
drag, startPoint x: 489, startPoint y: 203, endPoint x: 292, endPoint y: 194, distance: 197.1
click at [293, 196] on app-calendar-viewport "Fri 8 10/11 6 Jobs Sat 9 36/37 21 Jobs Sun 10 15/18 7 Jobs Mon 11 Tue 12 8/8 3 …" at bounding box center [309, 277] width 618 height 424
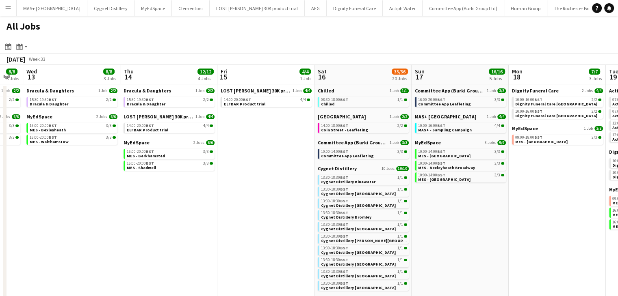
drag, startPoint x: 409, startPoint y: 195, endPoint x: 231, endPoint y: 194, distance: 177.4
click at [231, 194] on app-calendar-viewport "Sun 10 15/18 7 Jobs Mon 11 Tue 12 8/8 3 Jobs Wed 13 8/8 3 Jobs Thu 14 12/12 4 J…" at bounding box center [309, 277] width 618 height 424
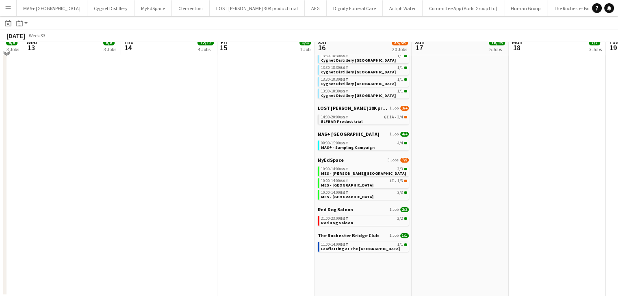
scroll to position [192, 0]
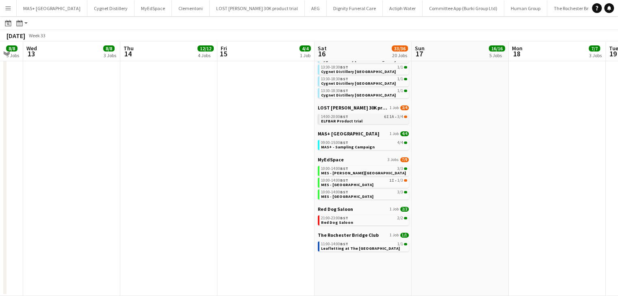
click at [335, 117] on span "14:00-20:00 BST" at bounding box center [334, 117] width 27 height 4
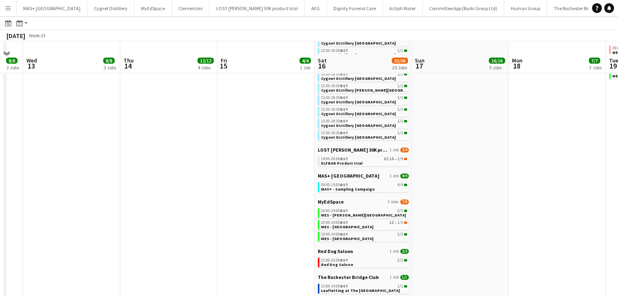
scroll to position [162, 0]
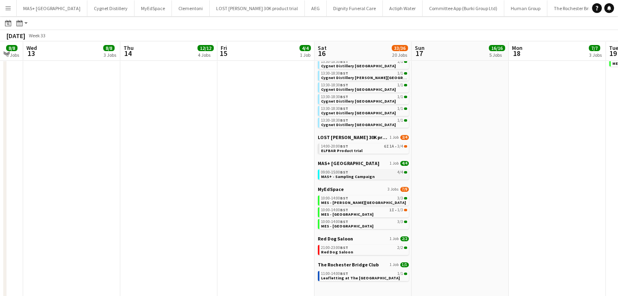
click at [343, 177] on span "MAS+ - Sampling Campaign" at bounding box center [348, 176] width 54 height 5
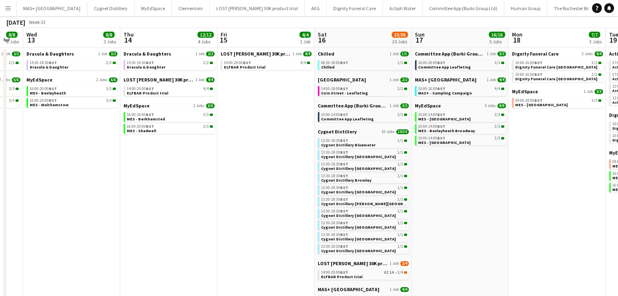
scroll to position [0, 0]
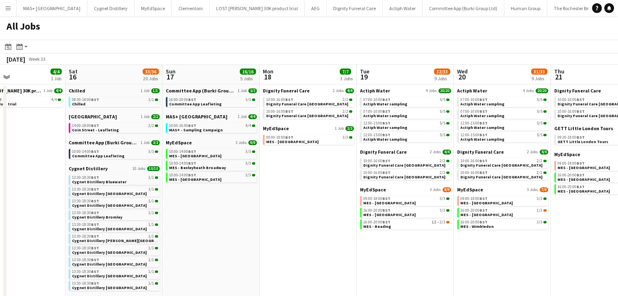
drag, startPoint x: 300, startPoint y: 218, endPoint x: 249, endPoint y: 217, distance: 51.2
click at [249, 217] on app-calendar-viewport "Tue 12 8/8 3 Jobs Wed 13 8/8 3 Jobs Thu 14 12/12 4 Jobs Fri 15 4/4 1 Job Sat 16…" at bounding box center [309, 277] width 618 height 424
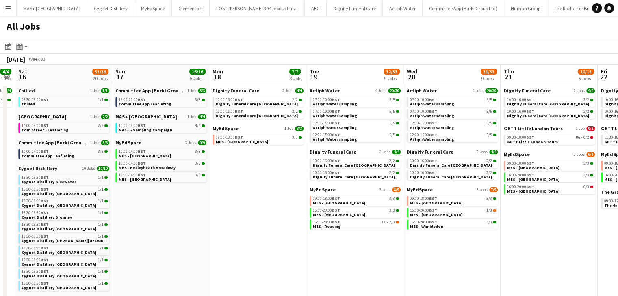
scroll to position [0, 374]
drag, startPoint x: 318, startPoint y: 217, endPoint x: 280, endPoint y: 218, distance: 38.2
click at [280, 218] on app-calendar-viewport "Tue 12 8/8 3 Jobs Wed 13 8/8 3 Jobs Thu 14 12/12 4 Jobs Fri 15 4/4 1 Job Sat 16…" at bounding box center [309, 277] width 618 height 424
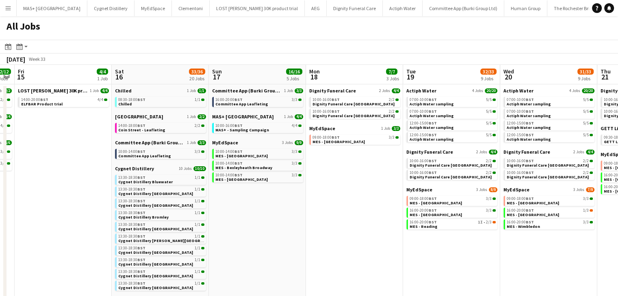
scroll to position [0, 273]
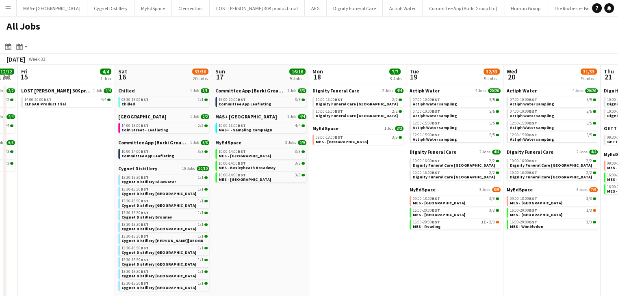
drag, startPoint x: 270, startPoint y: 216, endPoint x: 370, endPoint y: 218, distance: 100.3
click at [370, 218] on app-calendar-viewport "Tue 12 8/8 3 Jobs Wed 13 8/8 3 Jobs Thu 14 12/12 4 Jobs Fri 15 4/4 1 Job Sat 16…" at bounding box center [309, 277] width 618 height 424
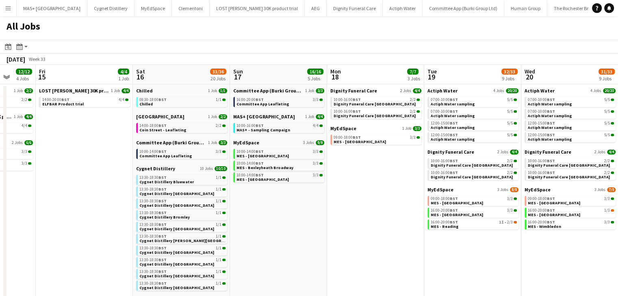
drag, startPoint x: 336, startPoint y: 215, endPoint x: 454, endPoint y: 194, distance: 120.0
click at [454, 194] on app-calendar-viewport "Tue 12 8/8 3 Jobs Wed 13 8/8 3 Jobs Thu 14 12/12 4 Jobs Fri 15 4/4 1 Job Sat 16…" at bounding box center [309, 277] width 618 height 424
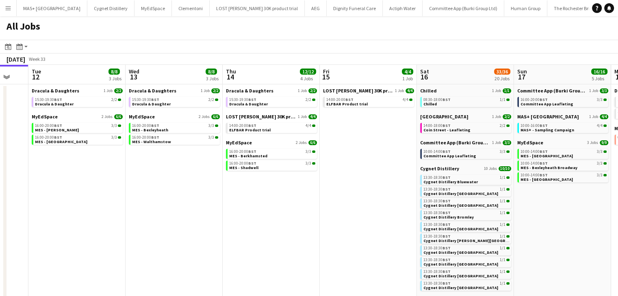
drag, startPoint x: 184, startPoint y: 204, endPoint x: 371, endPoint y: 189, distance: 187.4
click at [371, 189] on app-calendar-viewport "Sun 10 15/18 7 Jobs Mon 11 Tue 12 8/8 3 Jobs Wed 13 8/8 3 Jobs Thu 14 12/12 4 J…" at bounding box center [309, 277] width 618 height 424
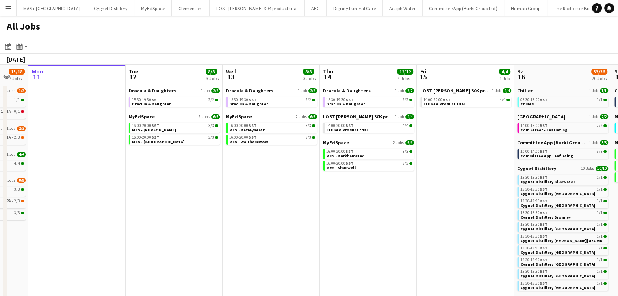
scroll to position [0, 276]
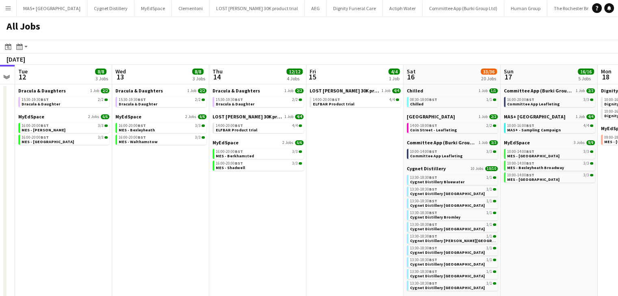
drag, startPoint x: 228, startPoint y: 213, endPoint x: 408, endPoint y: 210, distance: 180.7
click at [408, 210] on app-calendar-viewport "Sat 9 36/37 21 Jobs Sun 10 15/18 7 Jobs Mon 11 Tue 12 8/8 3 Jobs Wed 13 8/8 3 J…" at bounding box center [309, 277] width 618 height 424
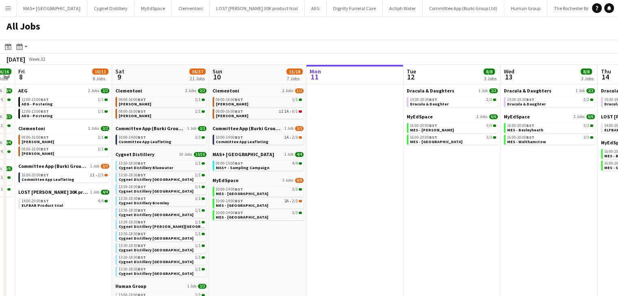
scroll to position [0, 172]
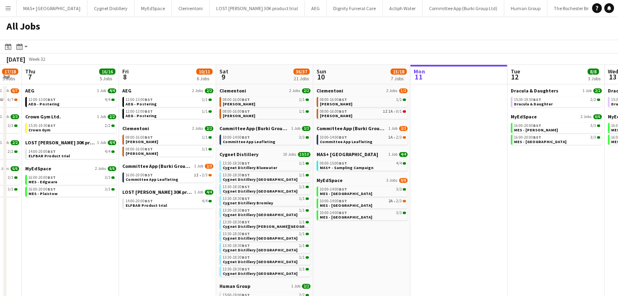
drag, startPoint x: 396, startPoint y: 196, endPoint x: 549, endPoint y: 185, distance: 152.6
click at [549, 185] on app-calendar-viewport "Tue 5 18/18 6 Jobs Wed 6 17/18 5 Jobs Thu 7 16/16 5 Jobs Fri 8 10/11 6 Jobs Sat…" at bounding box center [309, 277] width 618 height 424
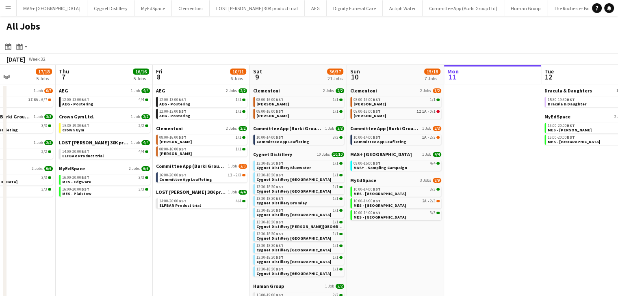
drag, startPoint x: 451, startPoint y: 213, endPoint x: 484, endPoint y: 213, distance: 33.7
click at [484, 213] on app-calendar-viewport "Mon 4 1/1 1 Job Tue 5 18/18 6 Jobs Wed 6 17/18 5 Jobs Thu 7 16/16 5 Jobs Fri 8 …" at bounding box center [309, 277] width 618 height 424
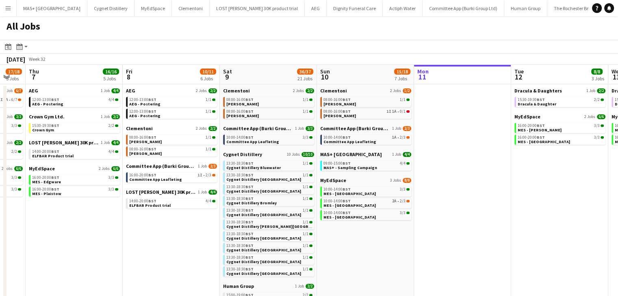
scroll to position [0, 383]
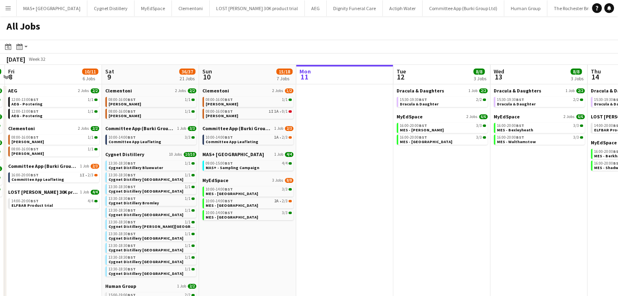
drag, startPoint x: 566, startPoint y: 203, endPoint x: 419, endPoint y: 218, distance: 148.5
click at [419, 218] on app-calendar-viewport "Mon 4 1/1 1 Job Tue 5 18/18 6 Jobs Wed 6 17/18 5 Jobs Thu 7 16/16 5 Jobs Fri 8 …" at bounding box center [309, 277] width 618 height 424
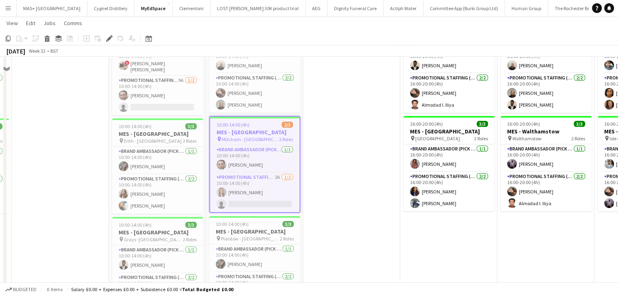
scroll to position [26, 0]
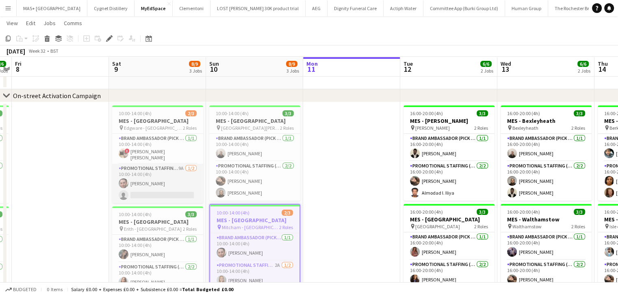
click at [171, 170] on app-card-role "Promotional Staffing (Brand Ambassadors) 9A [DATE] 10:00-14:00 (4h) [PERSON_NAM…" at bounding box center [157, 183] width 91 height 39
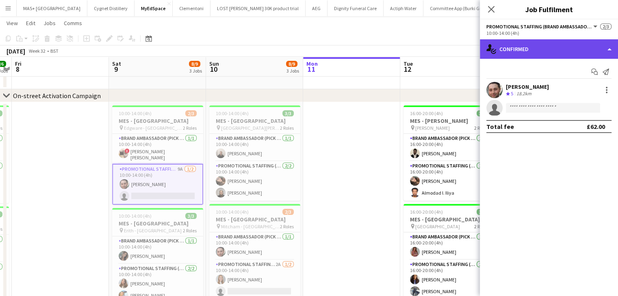
click at [523, 48] on div "single-neutral-actions-check-2 Confirmed" at bounding box center [548, 48] width 138 height 19
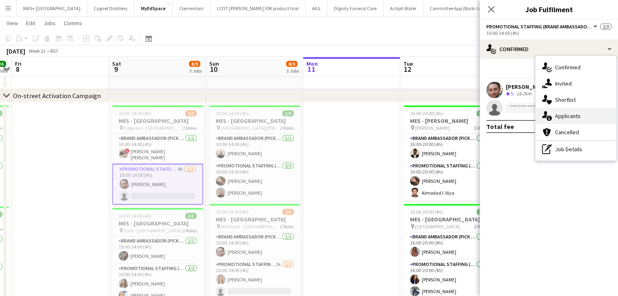
click at [566, 117] on div "single-neutral-actions-information Applicants" at bounding box center [575, 116] width 80 height 16
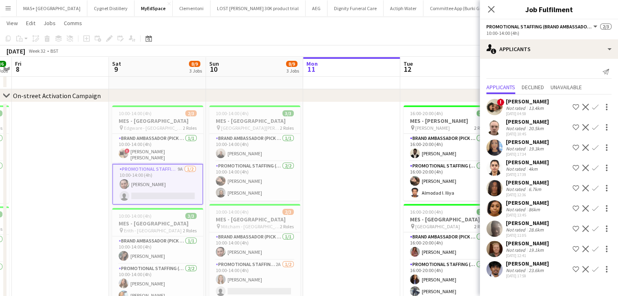
click at [365, 142] on app-date-cell at bounding box center [351, 270] width 97 height 336
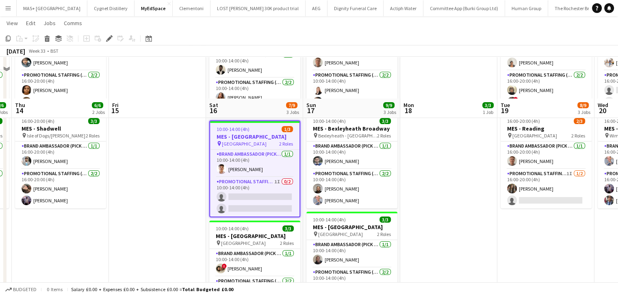
scroll to position [162, 0]
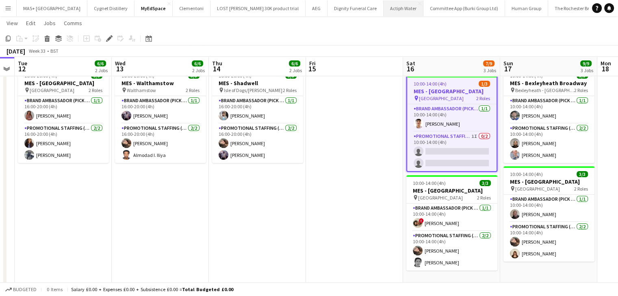
drag, startPoint x: 162, startPoint y: 177, endPoint x: 319, endPoint y: 11, distance: 228.1
click at [360, 174] on app-calendar-viewport "Sun 10 8/9 3 Jobs Mon 11 Tue 12 6/6 2 Jobs Wed 13 6/6 2 Jobs Thu 14 6/6 2 Jobs …" at bounding box center [309, 149] width 618 height 561
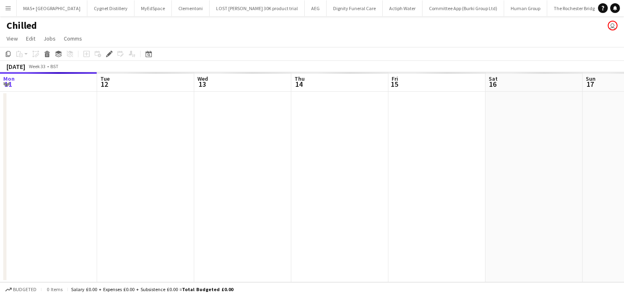
scroll to position [0, 42]
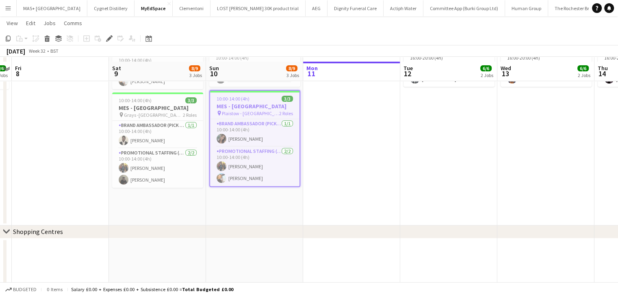
scroll to position [244, 0]
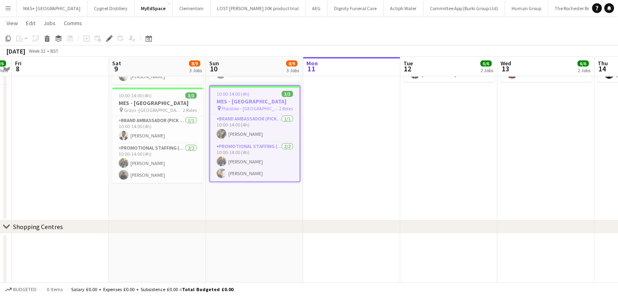
click at [237, 106] on span "Plaistow - [GEOGRAPHIC_DATA]" at bounding box center [250, 109] width 57 height 6
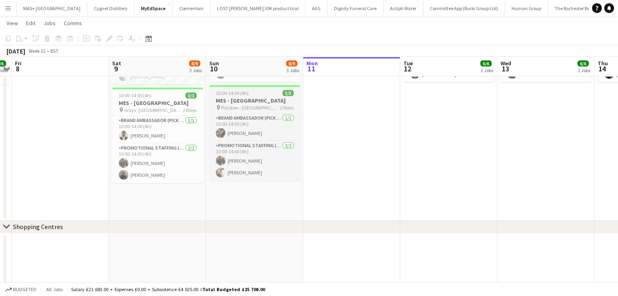
click at [237, 108] on span "Plaistow - [GEOGRAPHIC_DATA]" at bounding box center [250, 108] width 59 height 6
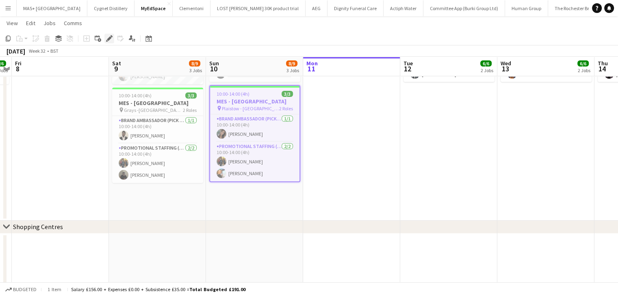
click at [110, 41] on icon "Edit" at bounding box center [109, 38] width 6 height 6
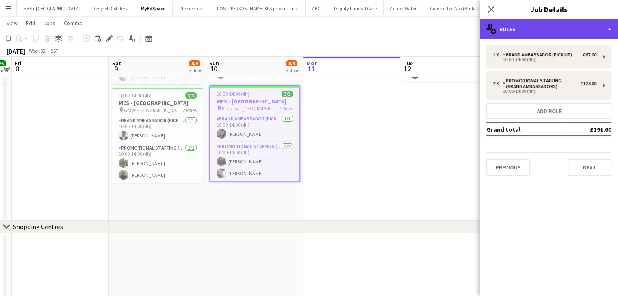
click at [547, 32] on div "multiple-users-add Roles" at bounding box center [548, 28] width 138 height 19
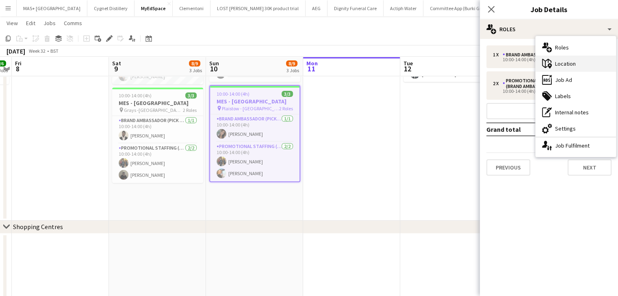
click at [572, 64] on div "maps-pin-1 Location" at bounding box center [575, 64] width 80 height 16
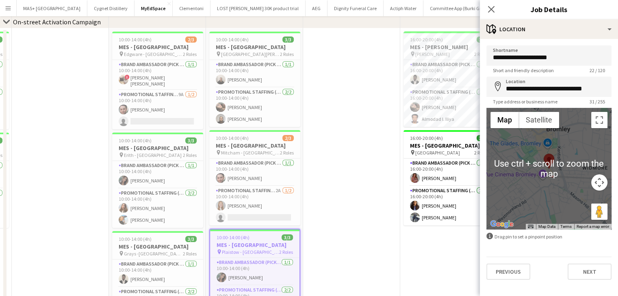
scroll to position [0, 0]
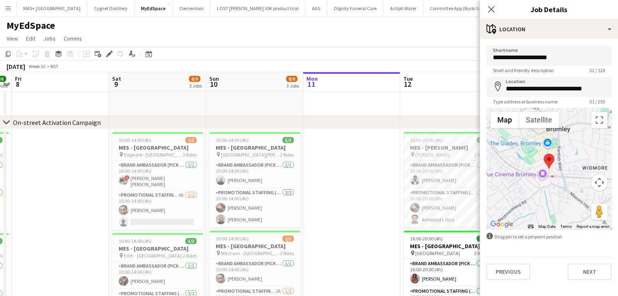
click at [598, 186] on button "Map camera controls" at bounding box center [599, 183] width 16 height 16
click at [572, 162] on button "Zoom in" at bounding box center [578, 162] width 16 height 16
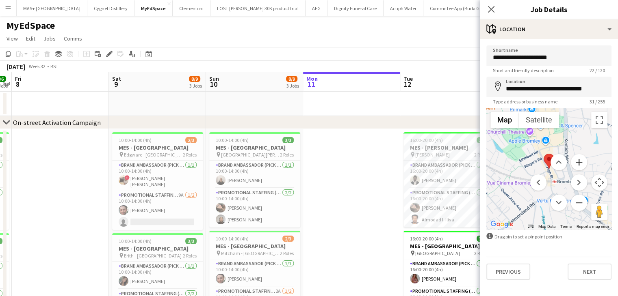
click at [575, 162] on button "Zoom in" at bounding box center [578, 162] width 16 height 16
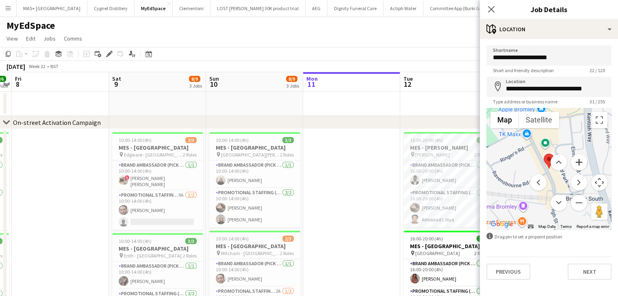
click at [575, 162] on button "Zoom in" at bounding box center [578, 162] width 16 height 16
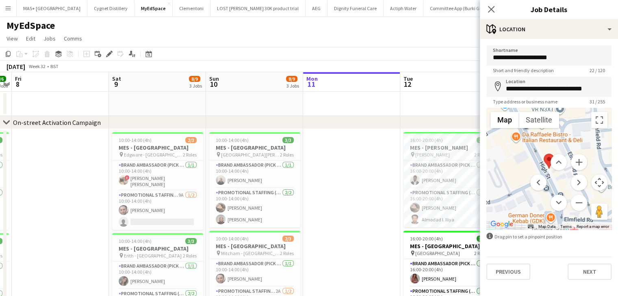
click at [441, 86] on app-board-header-date "Tue 12 6/6 2 Jobs" at bounding box center [448, 81] width 97 height 19
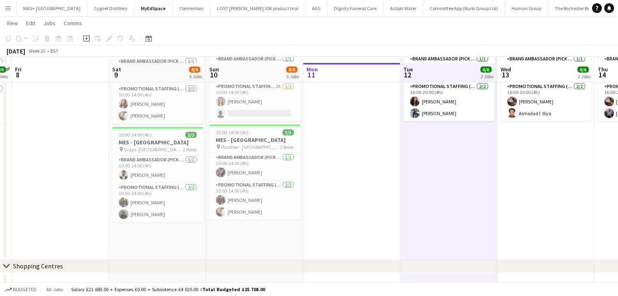
scroll to position [229, 0]
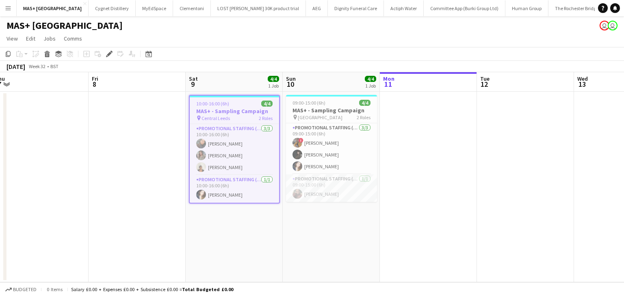
scroll to position [0, 300]
drag, startPoint x: 500, startPoint y: 181, endPoint x: 479, endPoint y: 179, distance: 20.7
click at [479, 179] on app-calendar-viewport "Mon 4 Tue 5 Wed 6 Thu 7 Fri 8 Sat 9 4/4 1 Job Sun 10 4/4 1 Job Mon 11 Tue 12 We…" at bounding box center [312, 177] width 624 height 210
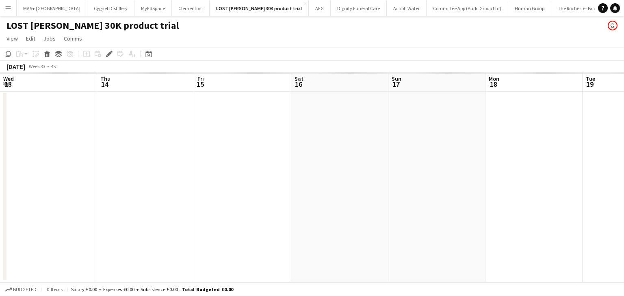
scroll to position [0, 279]
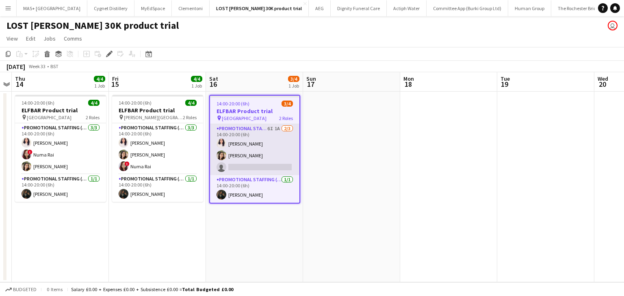
click at [248, 153] on app-card-role "Promotional Staffing (Brand Ambassadors) 6I 1A [DATE] 14:00-20:00 (6h) [PERSON_…" at bounding box center [254, 149] width 89 height 51
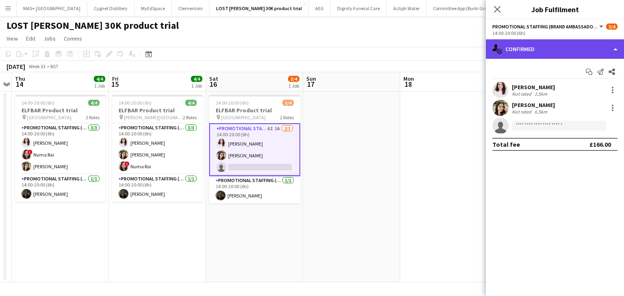
click at [526, 55] on div "single-neutral-actions-check-2 Confirmed" at bounding box center [555, 48] width 138 height 19
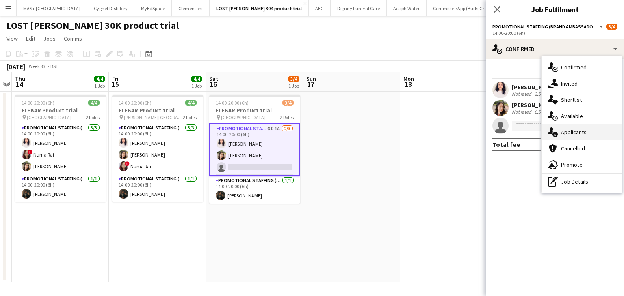
click at [568, 128] on div "single-neutral-actions-information Applicants" at bounding box center [581, 132] width 80 height 16
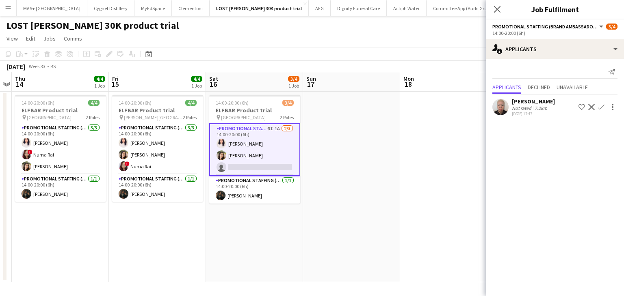
click at [429, 143] on app-date-cell at bounding box center [448, 187] width 97 height 191
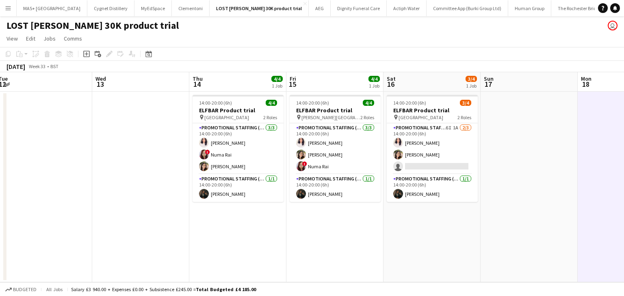
drag, startPoint x: 354, startPoint y: 181, endPoint x: 533, endPoint y: 169, distance: 179.4
click at [532, 176] on app-calendar-viewport "Sun 10 Mon 11 Tue 12 Wed 13 Thu 14 4/4 1 Job Fri 15 4/4 1 Job Sat 16 3/4 1 Job …" at bounding box center [312, 177] width 624 height 210
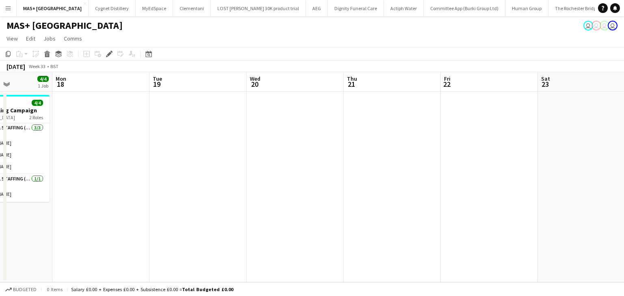
drag, startPoint x: 567, startPoint y: 159, endPoint x: 425, endPoint y: 164, distance: 141.8
click at [214, 158] on app-calendar-viewport "Wed 13 Thu 14 Fri 15 Sat 16 4/4 1 Job Sun 17 4/4 1 Job Mon 18 Tue 19 Wed 20 Thu…" at bounding box center [312, 177] width 624 height 210
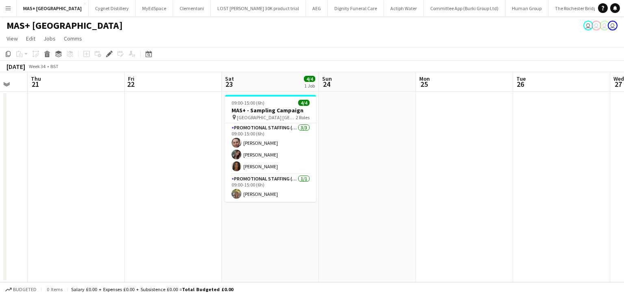
drag, startPoint x: 318, startPoint y: 171, endPoint x: 144, endPoint y: 168, distance: 174.2
click at [144, 168] on app-calendar-viewport "Sun 17 4/4 1 Job Mon 18 Tue 19 Wed 20 Thu 21 Fri 22 Sat 23 4/4 1 Job Sun 24 Mon…" at bounding box center [312, 177] width 624 height 210
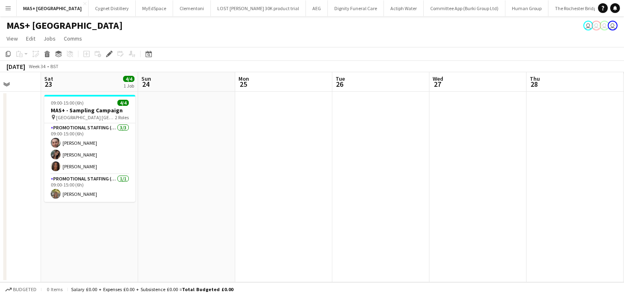
drag, startPoint x: 419, startPoint y: 182, endPoint x: 162, endPoint y: 150, distance: 259.4
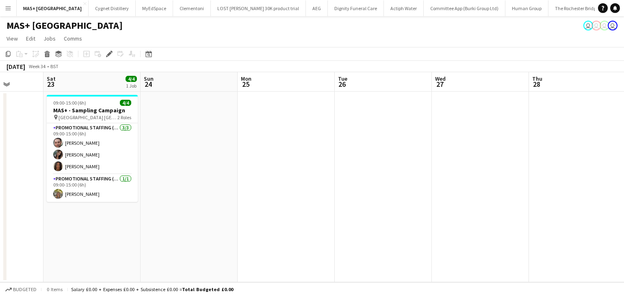
click at [112, 150] on app-calendar-viewport "Tue 19 Wed 20 Thu 21 Fri 22 Sat 23 4/4 1 Job Sun 24 Mon 25 Tue 26 Wed 27 Thu 28…" at bounding box center [312, 177] width 624 height 210
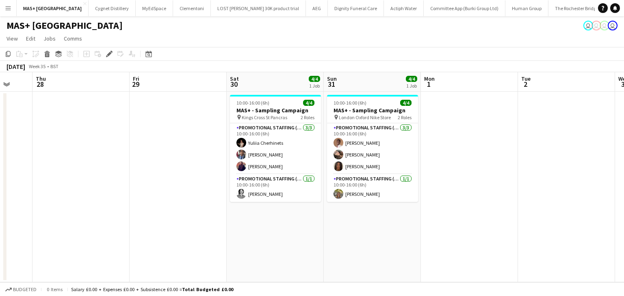
scroll to position [0, 377]
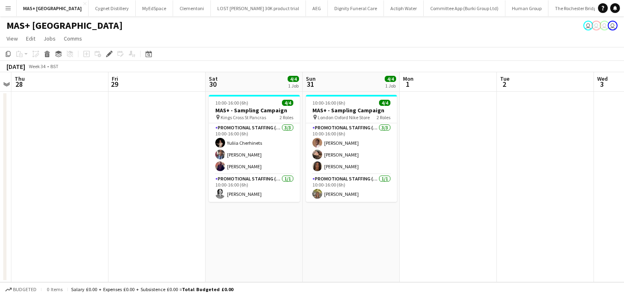
drag, startPoint x: 417, startPoint y: 188, endPoint x: 102, endPoint y: 188, distance: 314.7
click at [102, 188] on app-calendar-viewport "Sun 24 Mon 25 Tue 26 Wed 27 Thu 28 Fri 29 Sat 30 4/4 1 Job Sun 31 4/4 1 Job Mon…" at bounding box center [312, 177] width 624 height 210
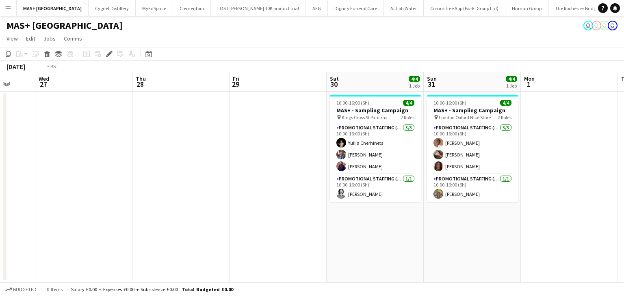
drag, startPoint x: 100, startPoint y: 166, endPoint x: 416, endPoint y: 181, distance: 315.8
click at [416, 181] on app-calendar-viewport "Sun 24 Mon 25 Tue 26 Wed 27 Thu 28 Fri 29 Sat 30 4/4 1 Job Sun 31 4/4 1 Job Mon…" at bounding box center [312, 177] width 624 height 210
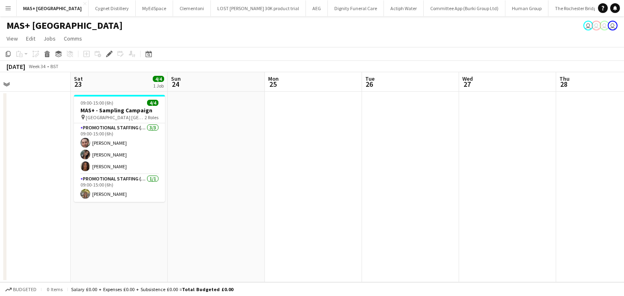
drag, startPoint x: 413, startPoint y: 201, endPoint x: 408, endPoint y: 209, distance: 9.5
click at [497, 205] on app-calendar-viewport "Wed 20 Thu 21 Fri 22 Sat 23 4/4 1 Job Sun 24 Mon 25 Tue 26 Wed 27 Thu 28 Fri 29…" at bounding box center [312, 177] width 624 height 210
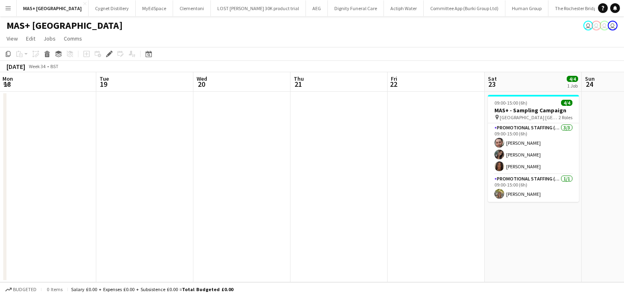
drag, startPoint x: 166, startPoint y: 210, endPoint x: 429, endPoint y: 222, distance: 262.5
click at [429, 222] on app-calendar-viewport "Sat 16 4/4 1 Job Sun 17 4/4 1 Job Mon 18 Tue 19 Wed 20 Thu 21 Fri 22 Sat 23 4/4…" at bounding box center [312, 177] width 624 height 210
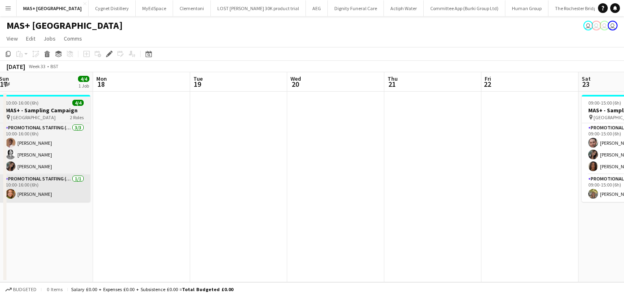
drag, startPoint x: 218, startPoint y: 206, endPoint x: 348, endPoint y: 197, distance: 129.4
click at [510, 197] on app-calendar-viewport "Fri 15 Sat 16 4/4 1 Job Sun 17 4/4 1 Job Mon 18 Tue 19 Wed 20 Thu 21 Fri 22 Sat…" at bounding box center [312, 177] width 624 height 210
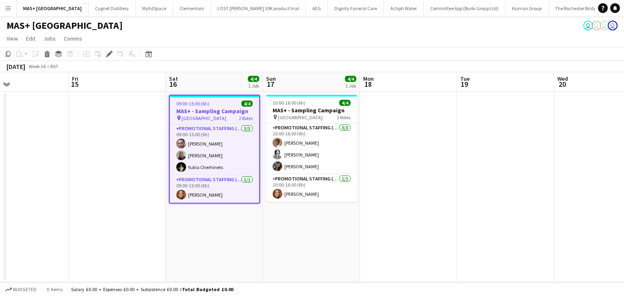
scroll to position [0, 245]
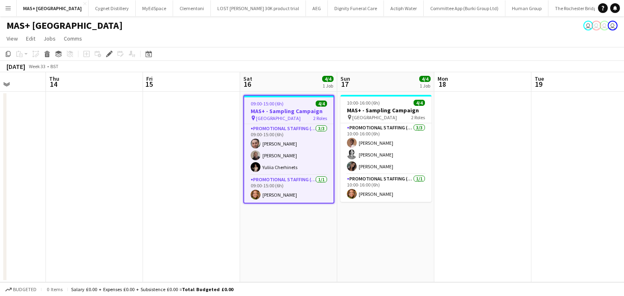
drag, startPoint x: 248, startPoint y: 201, endPoint x: 318, endPoint y: 202, distance: 69.4
click at [318, 202] on app-calendar-viewport "Mon 11 Tue 12 Wed 13 Thu 14 Fri 15 Sat 16 4/4 1 Job Sun 17 4/4 1 Job Mon 18 Tue…" at bounding box center [312, 177] width 624 height 210
